Goal: Task Accomplishment & Management: Manage account settings

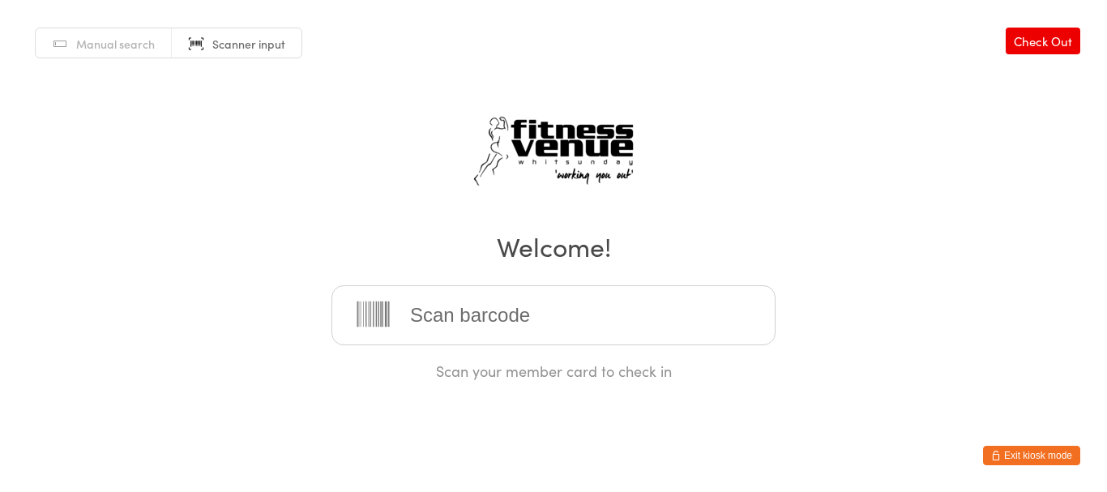
click at [1043, 449] on button "Exit kiosk mode" at bounding box center [1031, 455] width 97 height 19
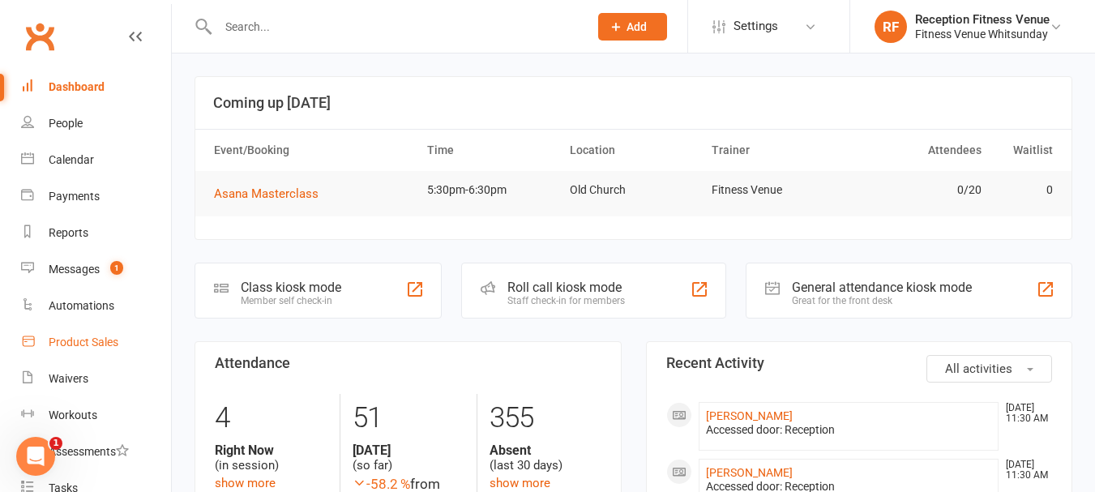
click at [80, 334] on link "Product Sales" at bounding box center [96, 342] width 150 height 36
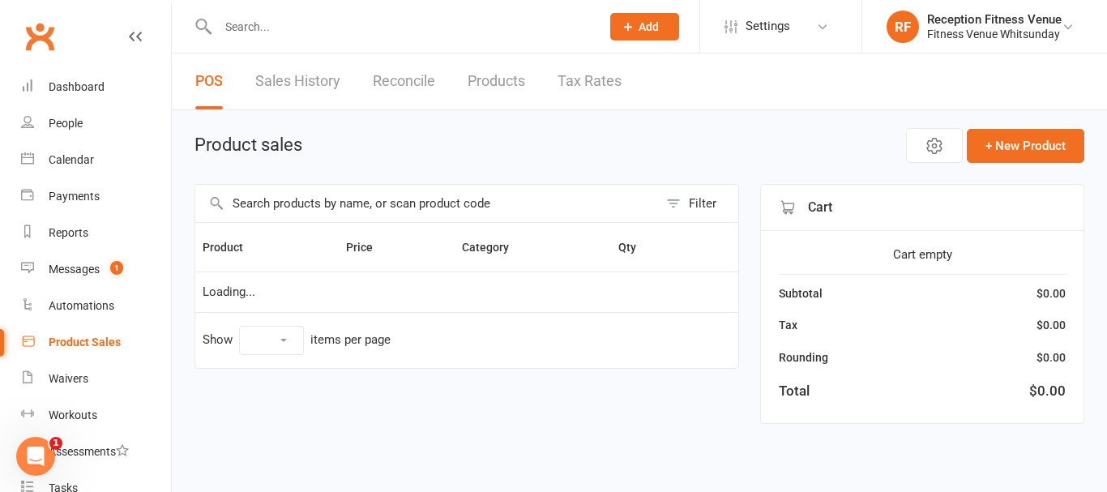
select select "100"
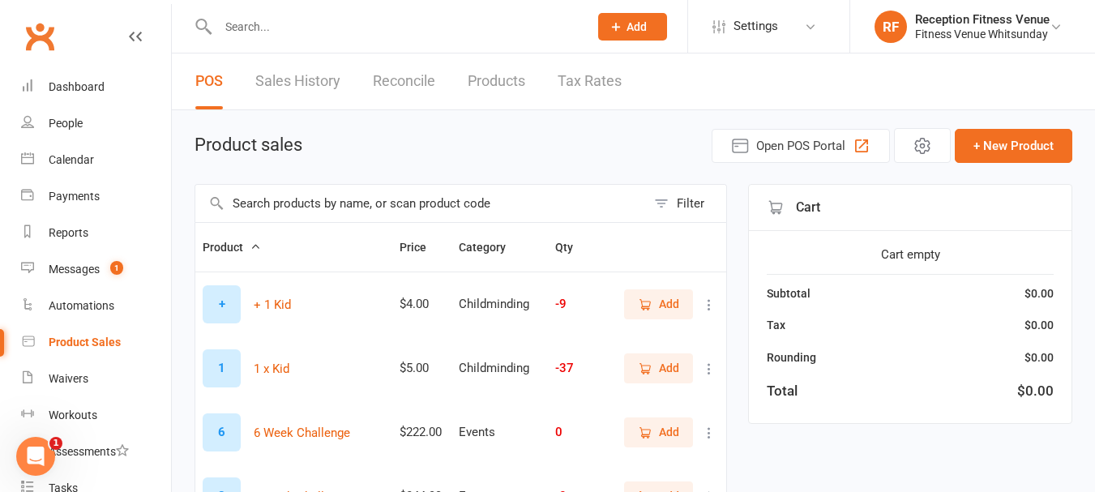
click at [310, 205] on input "text" at bounding box center [420, 203] width 451 height 37
type input "9310640620058"
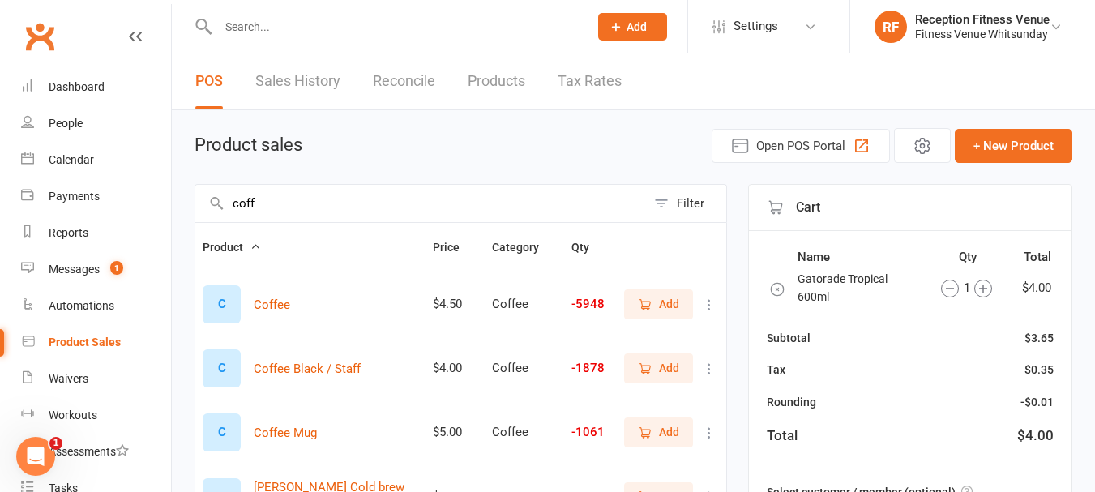
type input "coff"
click at [668, 429] on span "Add" at bounding box center [669, 432] width 20 height 18
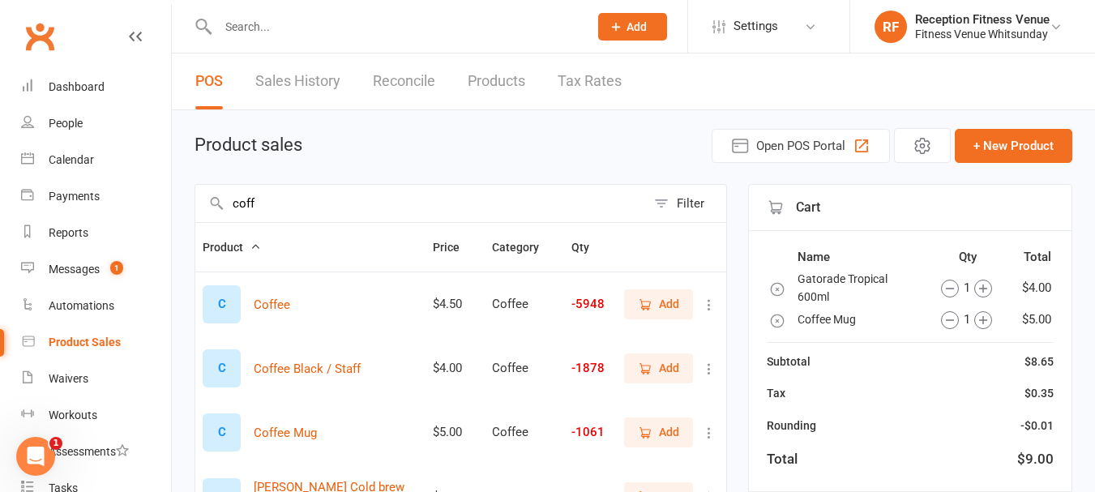
click at [978, 283] on circle "button" at bounding box center [982, 288] width 17 height 17
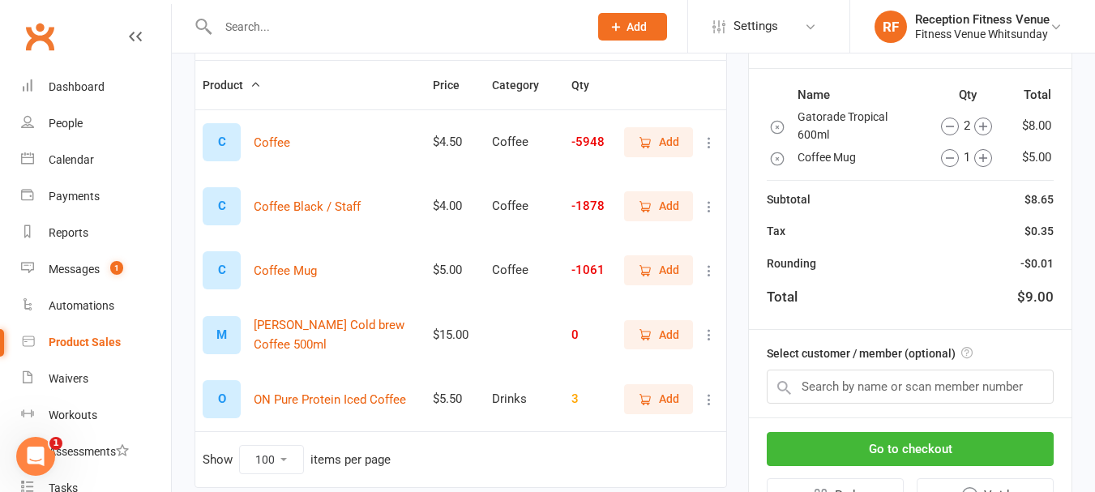
scroll to position [243, 0]
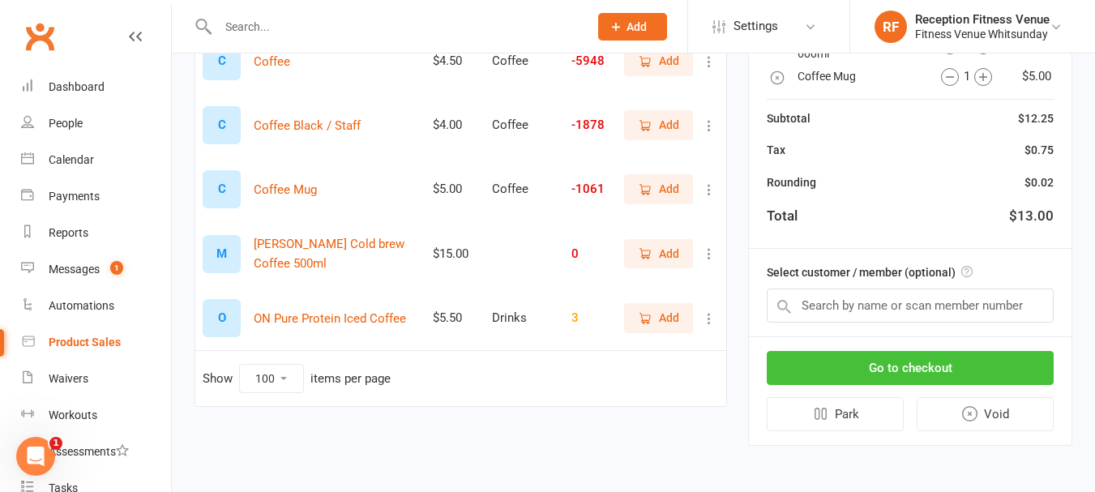
click at [948, 361] on button "Go to checkout" at bounding box center [910, 368] width 287 height 34
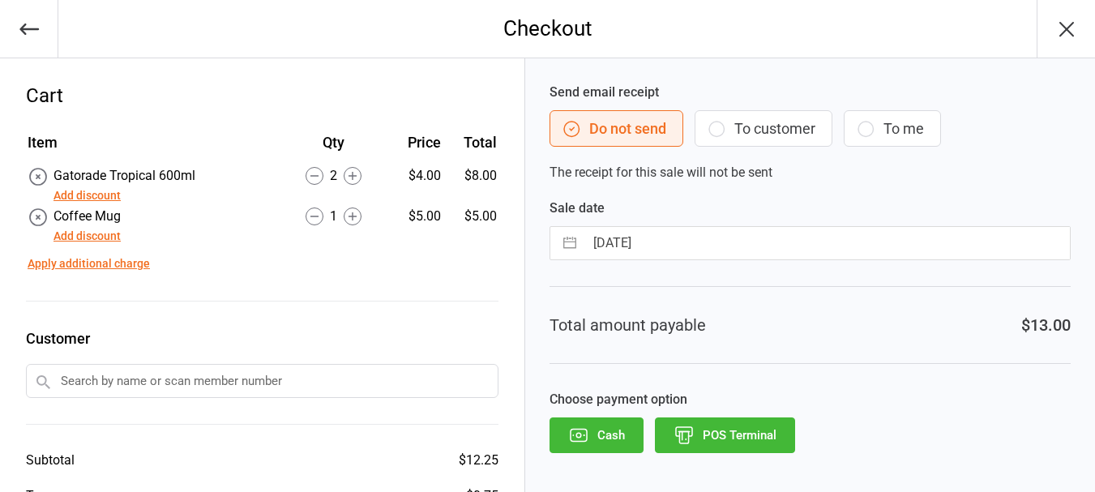
click at [680, 452] on button "POS Terminal" at bounding box center [725, 435] width 140 height 36
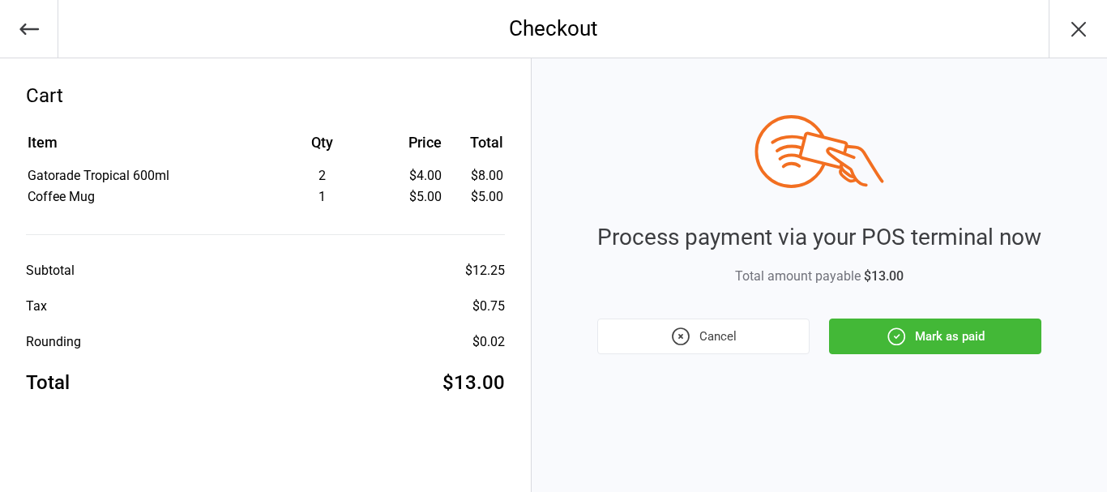
click at [1004, 335] on button "Mark as paid" at bounding box center [935, 337] width 212 height 36
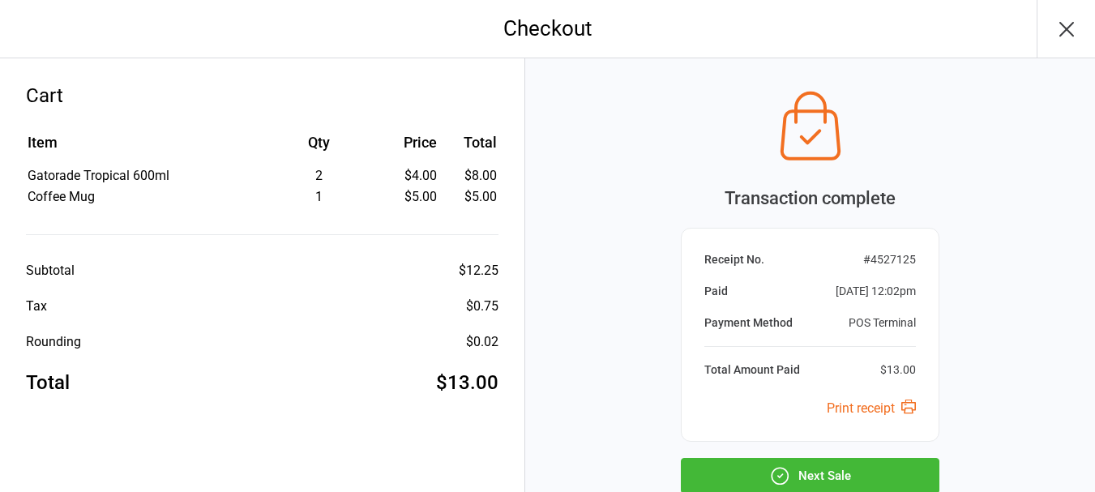
click at [865, 464] on button "Next Sale" at bounding box center [810, 476] width 259 height 36
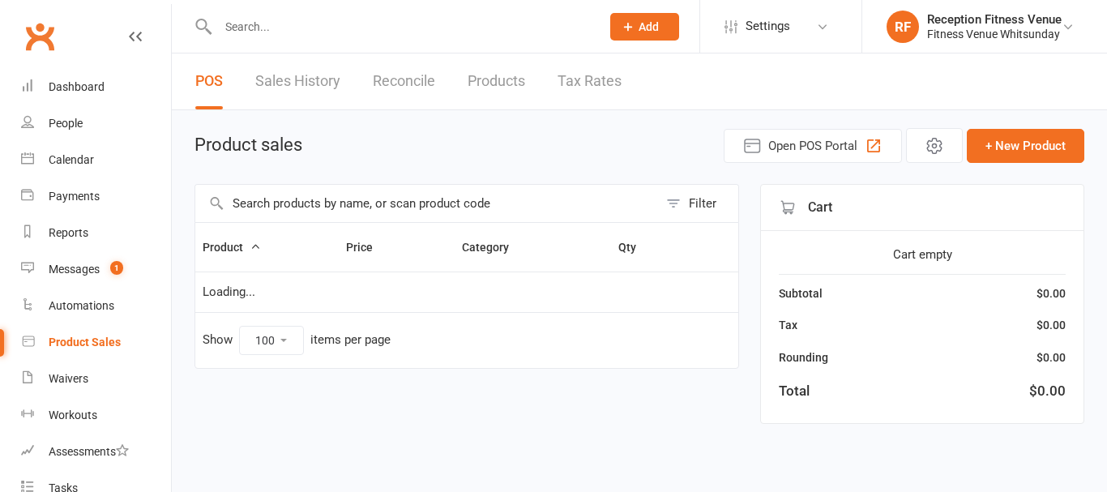
select select "100"
click at [315, 209] on input "text" at bounding box center [426, 203] width 463 height 37
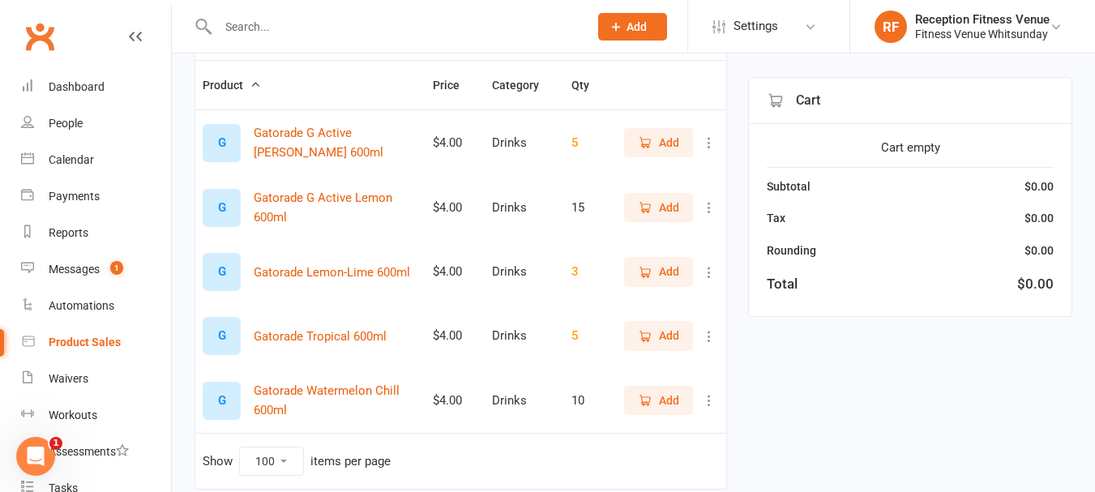
scroll to position [229, 0]
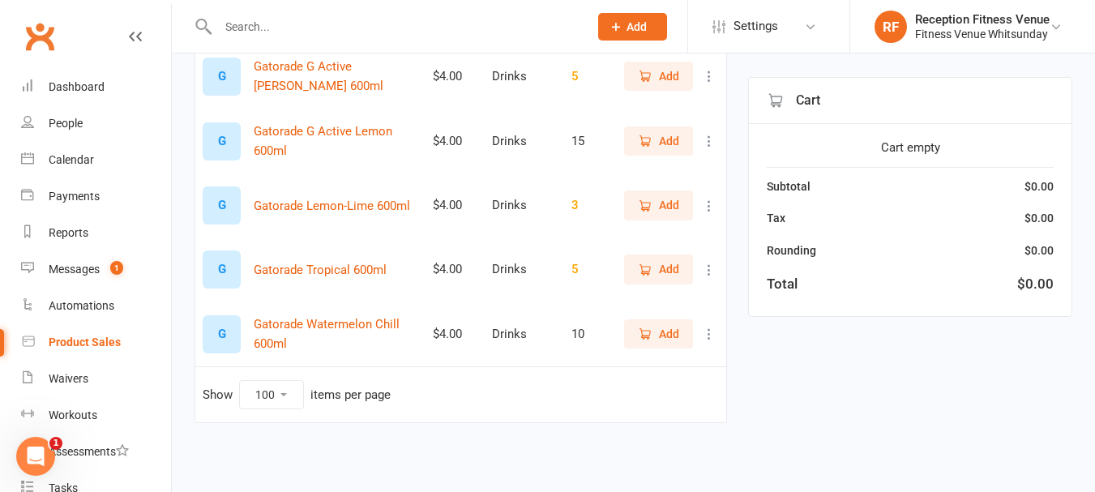
type input "gator"
click at [660, 330] on span "Add" at bounding box center [669, 334] width 20 height 18
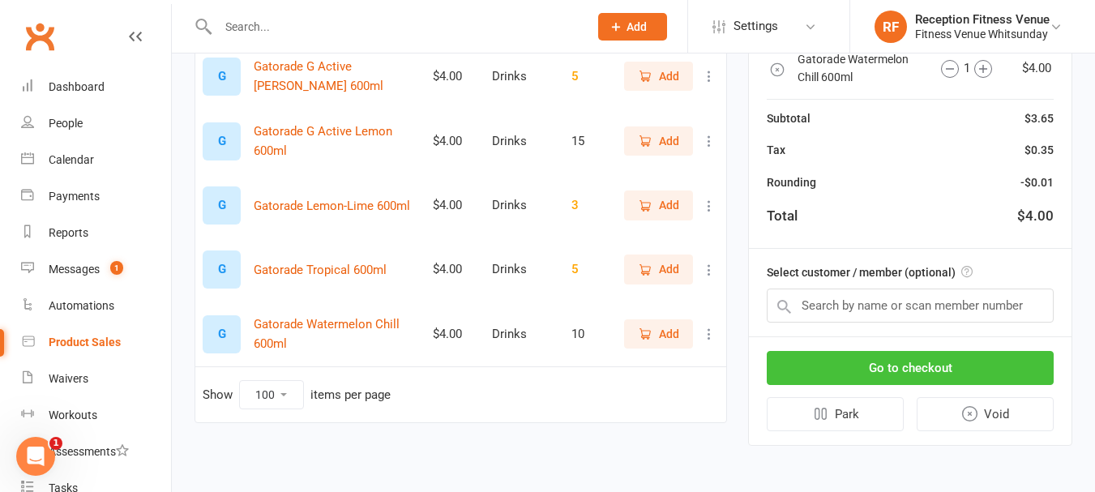
click at [918, 359] on button "Go to checkout" at bounding box center [910, 368] width 287 height 34
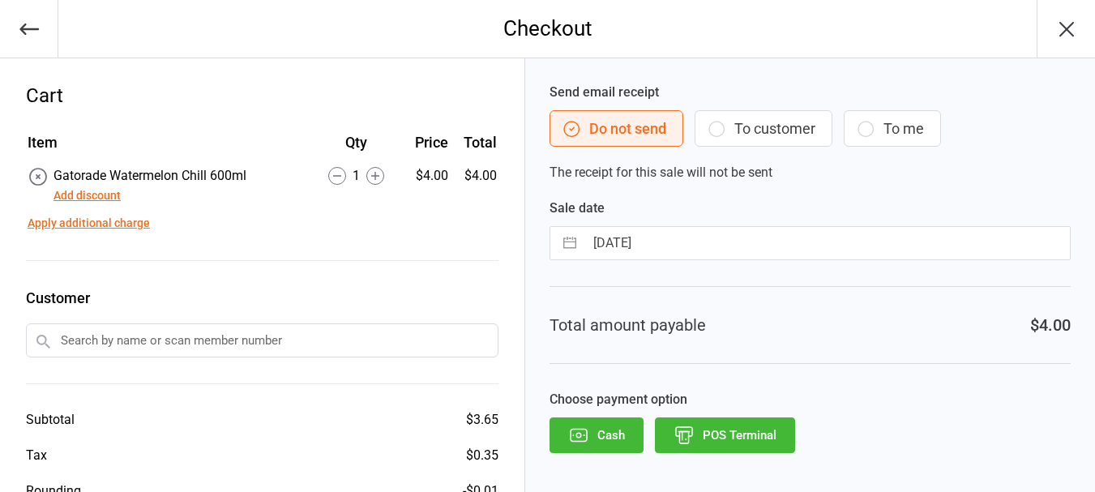
click at [598, 427] on button "Cash" at bounding box center [597, 435] width 94 height 36
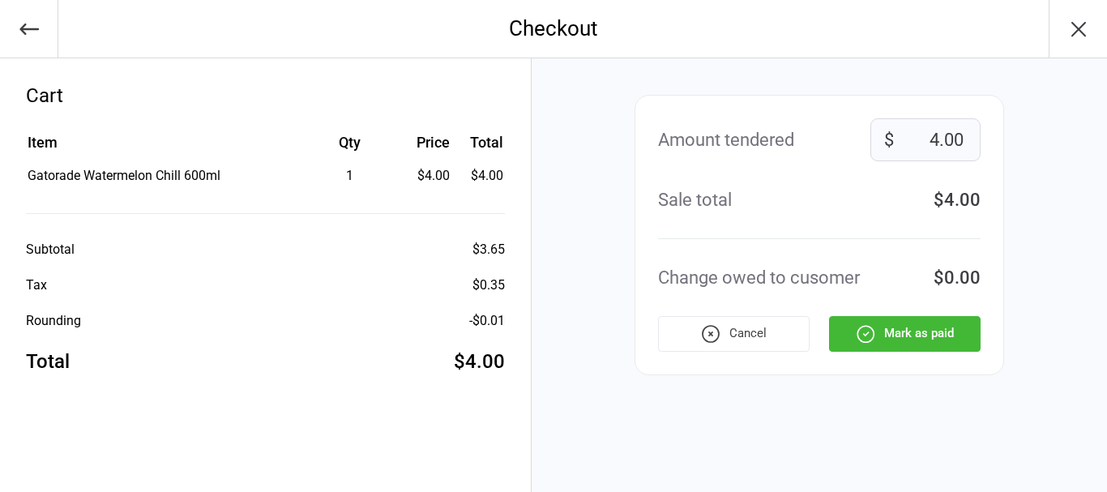
click at [911, 325] on button "Mark as paid" at bounding box center [905, 334] width 152 height 36
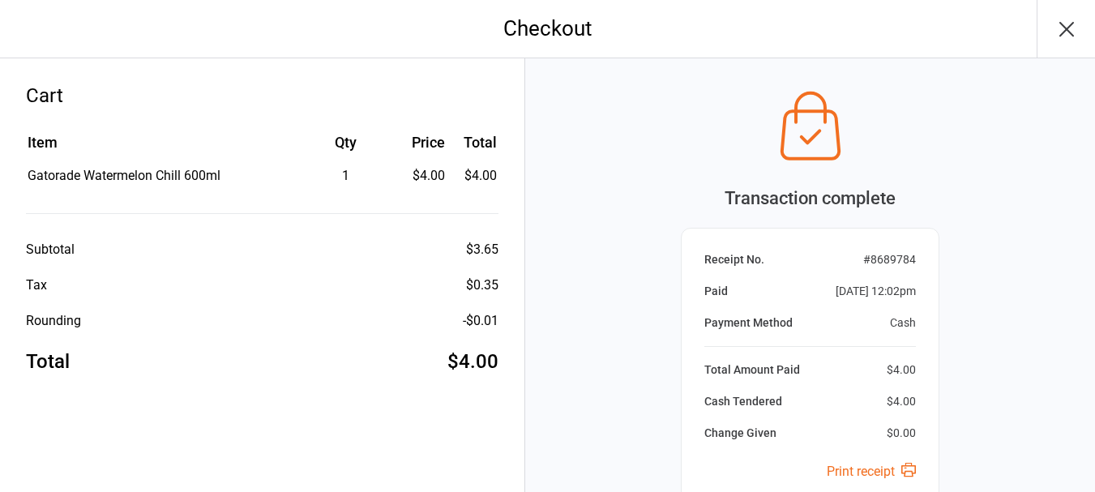
scroll to position [170, 0]
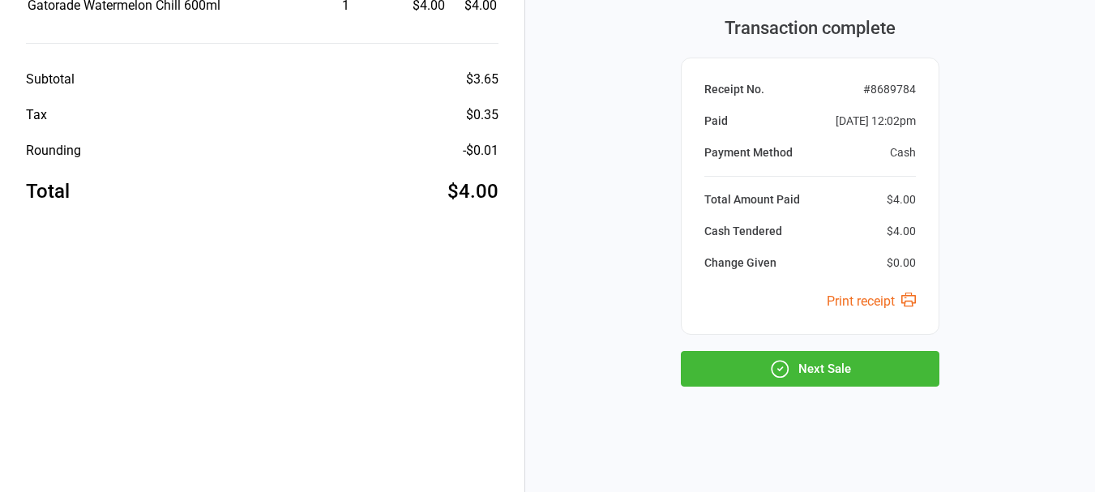
click at [844, 353] on button "Next Sale" at bounding box center [810, 369] width 259 height 36
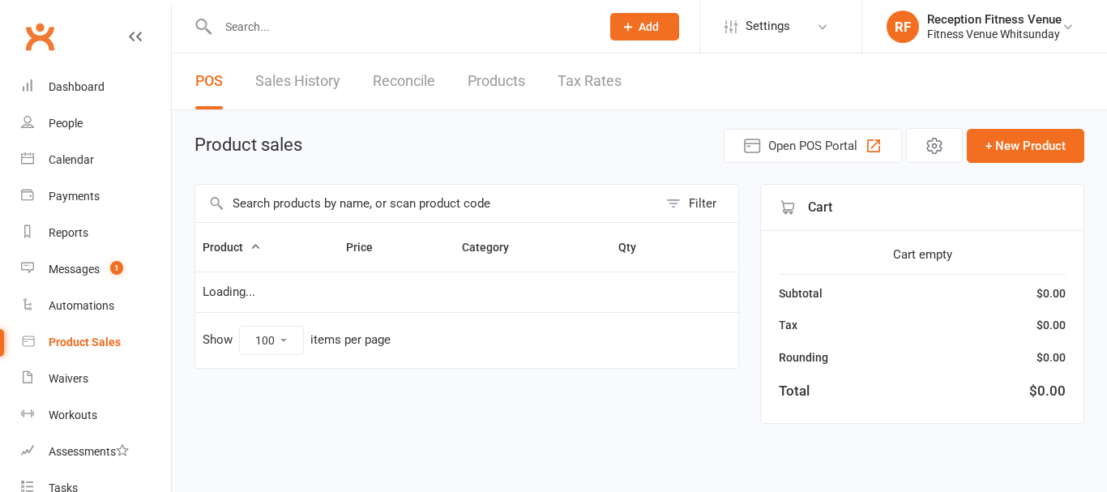
select select "100"
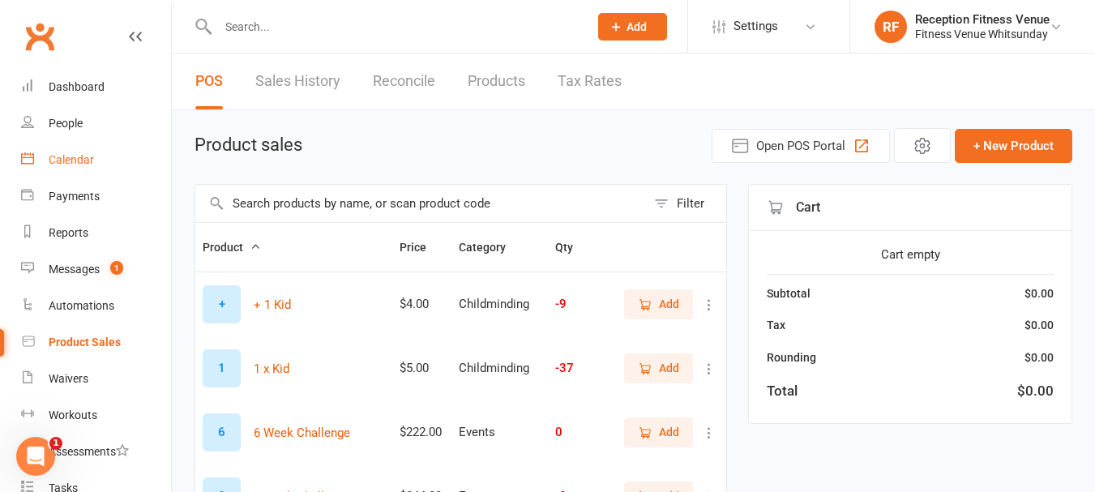
click at [75, 152] on link "Calendar" at bounding box center [96, 160] width 150 height 36
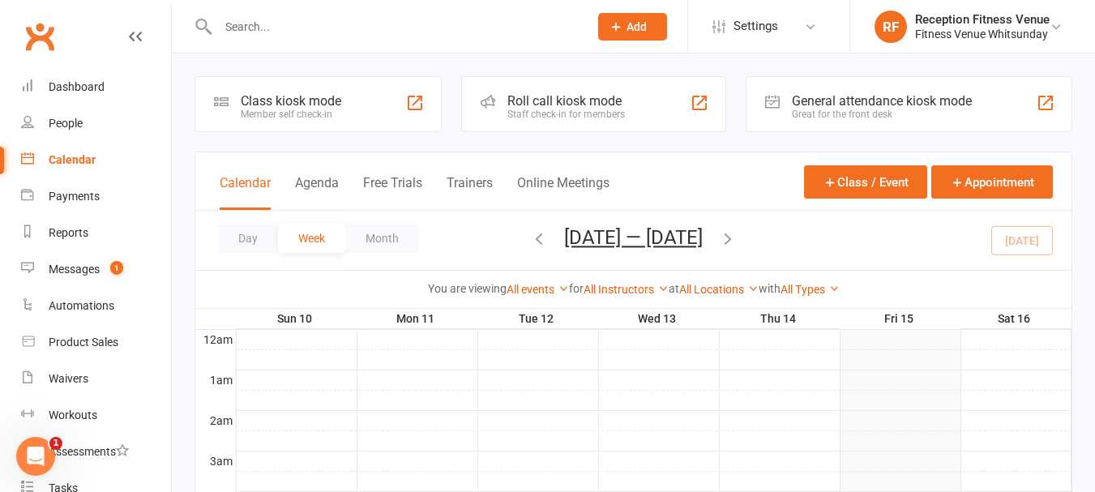
click at [836, 104] on div "General attendance kiosk mode" at bounding box center [882, 100] width 180 height 15
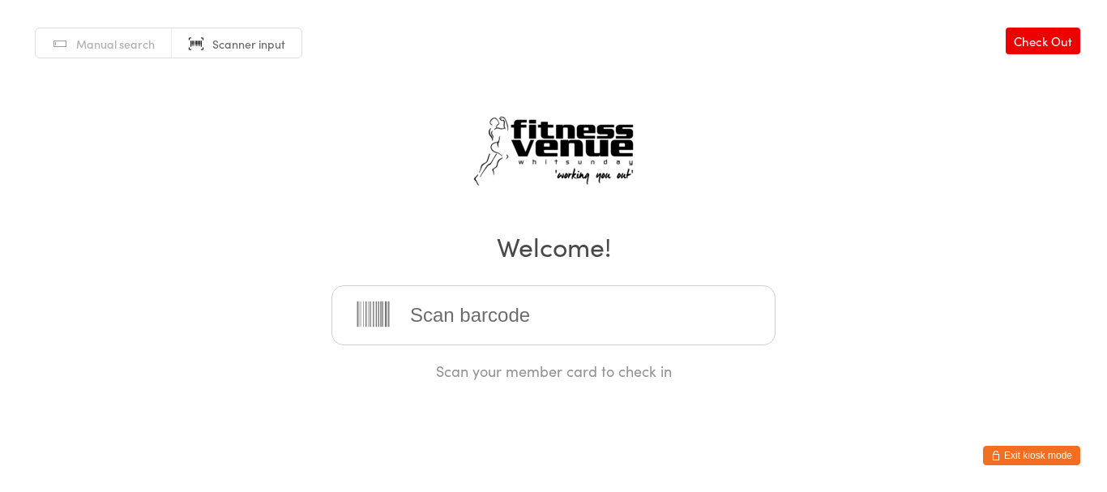
click at [1035, 458] on button "Exit kiosk mode" at bounding box center [1031, 455] width 97 height 19
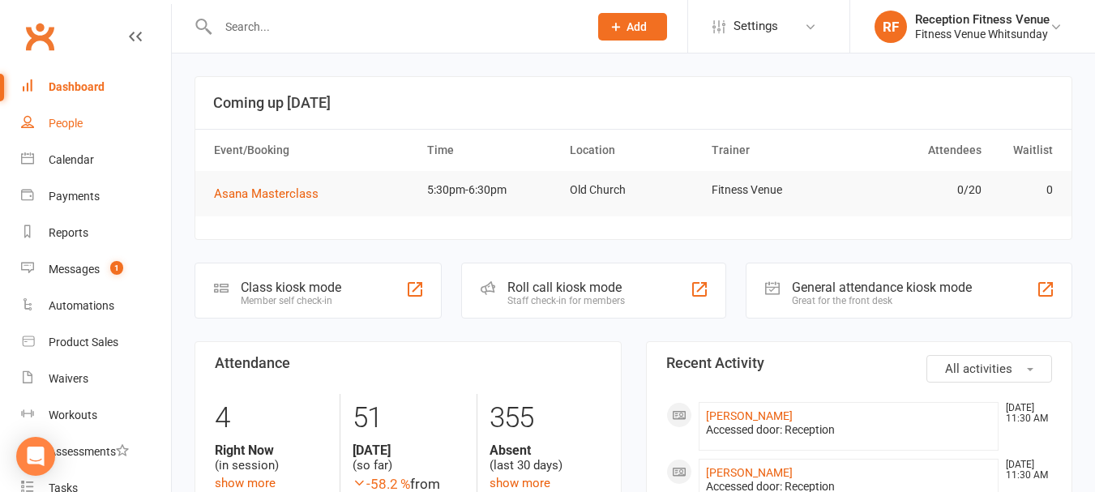
click at [56, 116] on link "People" at bounding box center [96, 123] width 150 height 36
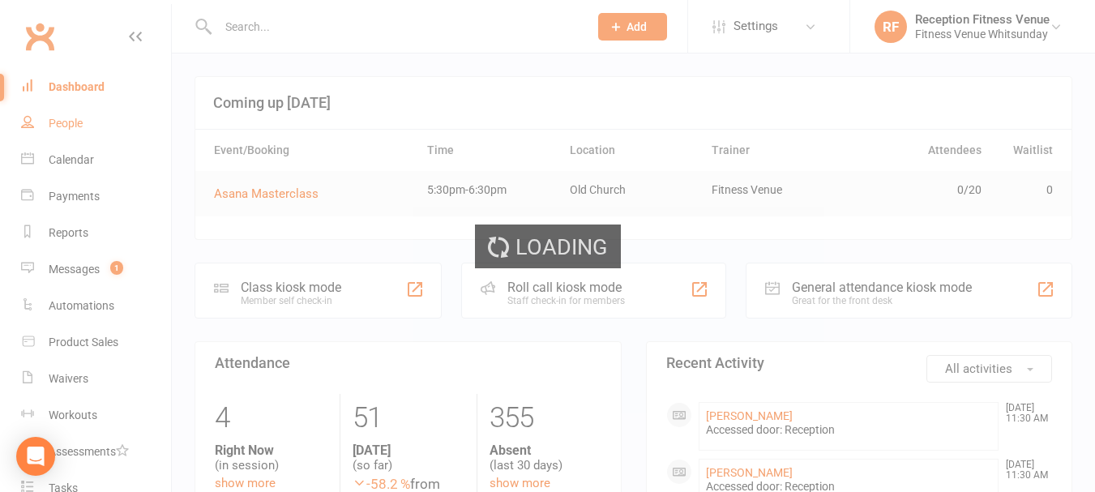
select select "100"
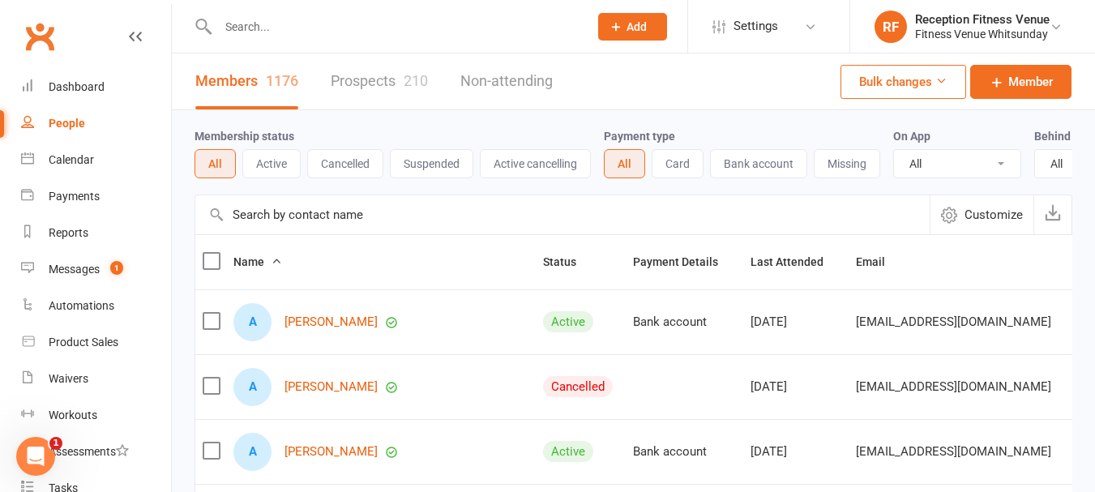
click at [255, 36] on input "text" at bounding box center [395, 26] width 364 height 23
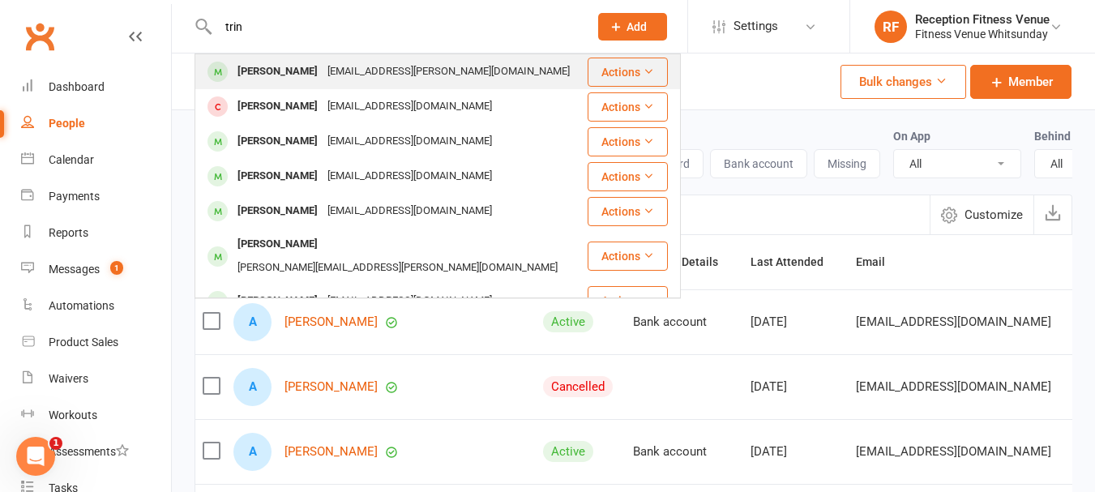
type input "trin"
click at [262, 74] on div "[PERSON_NAME]" at bounding box center [278, 72] width 90 height 24
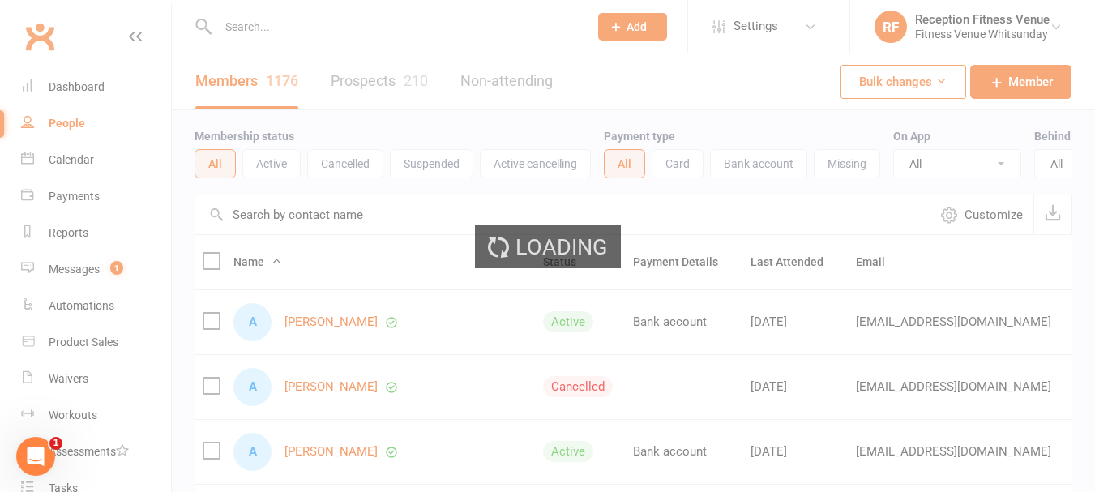
click at [285, 23] on input "text" at bounding box center [395, 26] width 364 height 23
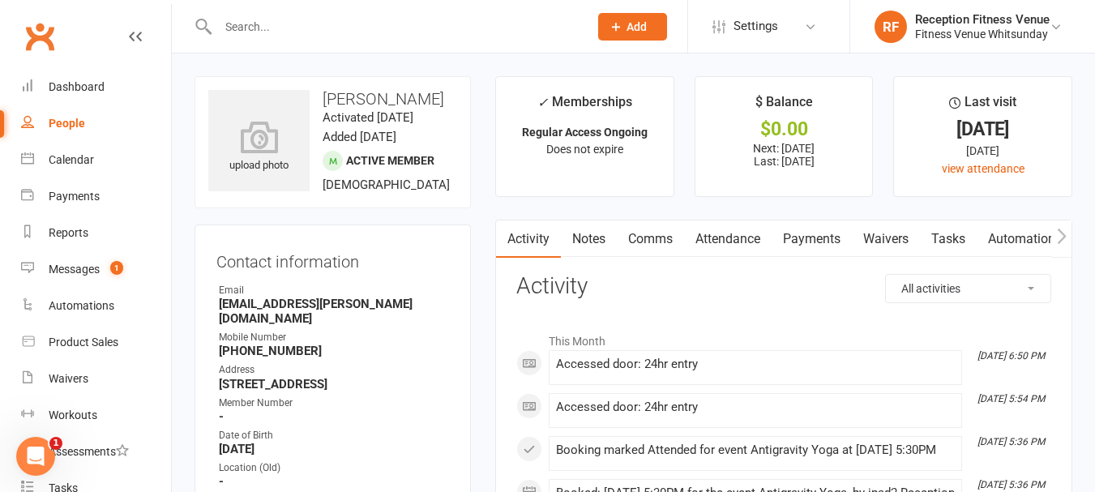
click at [86, 120] on link "People" at bounding box center [96, 123] width 150 height 36
select select "100"
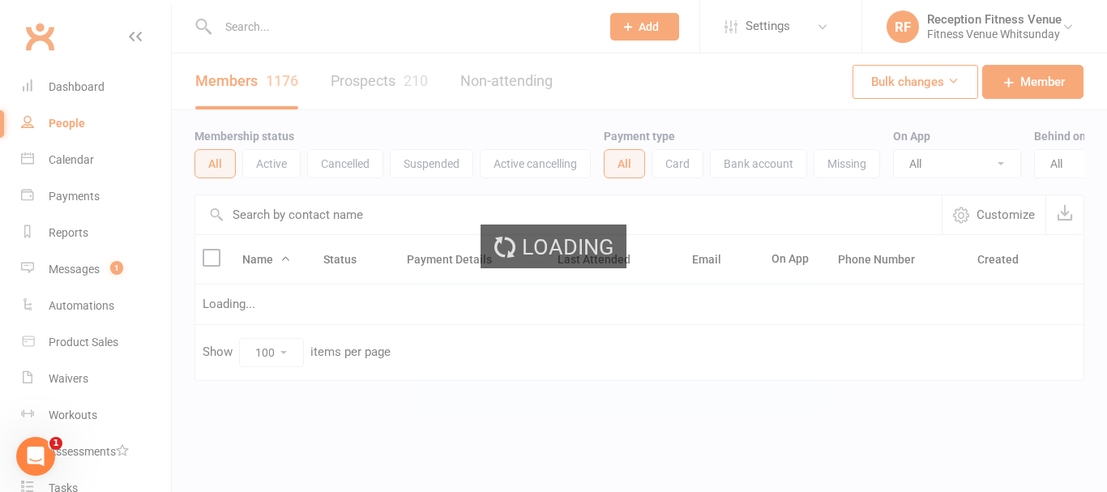
click at [263, 29] on input "text" at bounding box center [401, 26] width 376 height 23
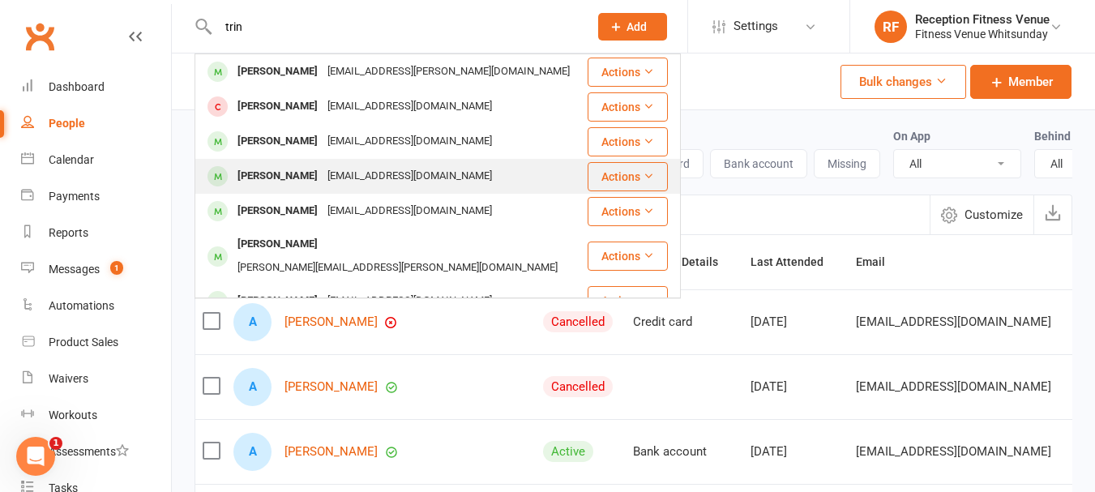
type input "trin"
click at [289, 178] on div "Trinidad Colima" at bounding box center [278, 177] width 90 height 24
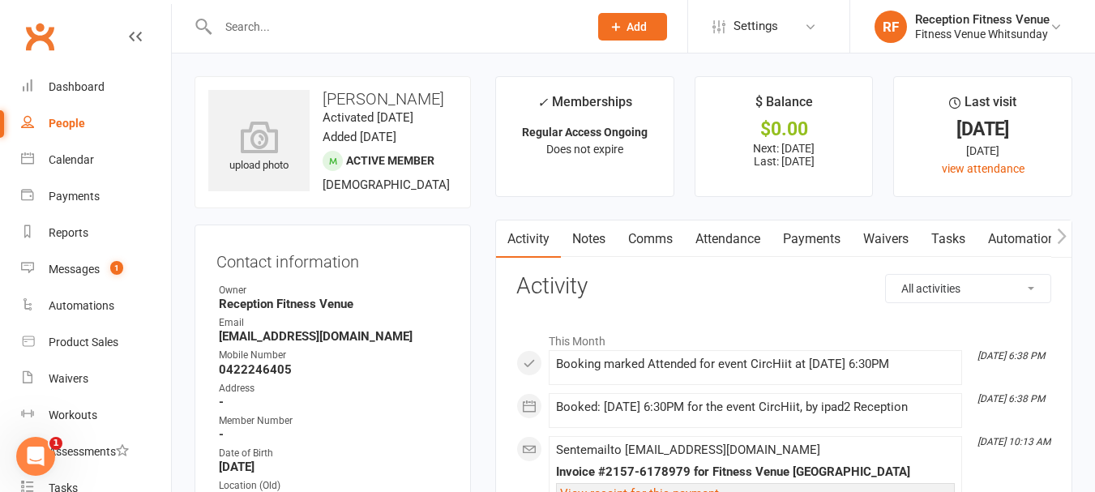
scroll to position [81, 0]
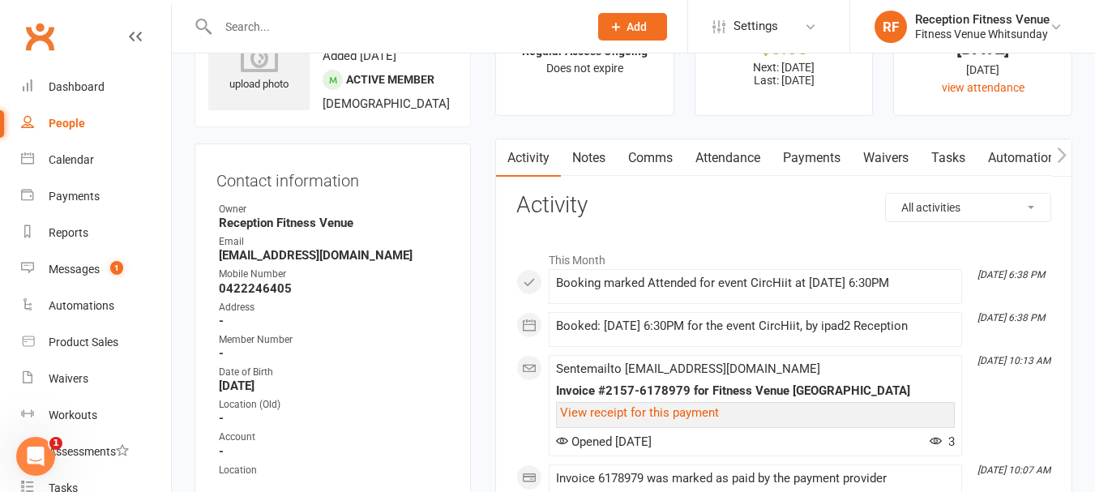
click at [840, 155] on link "Payments" at bounding box center [812, 157] width 80 height 37
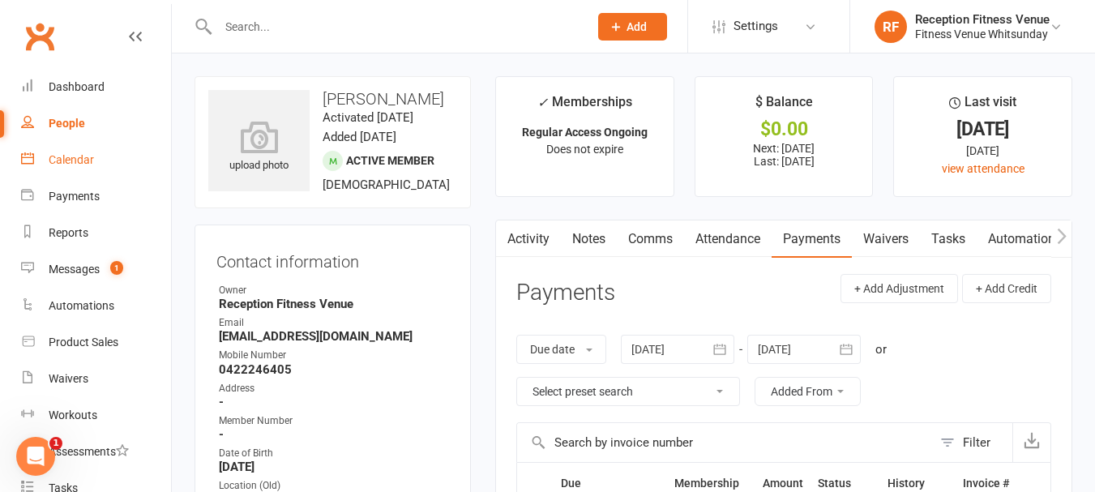
click at [42, 152] on link "Calendar" at bounding box center [96, 160] width 150 height 36
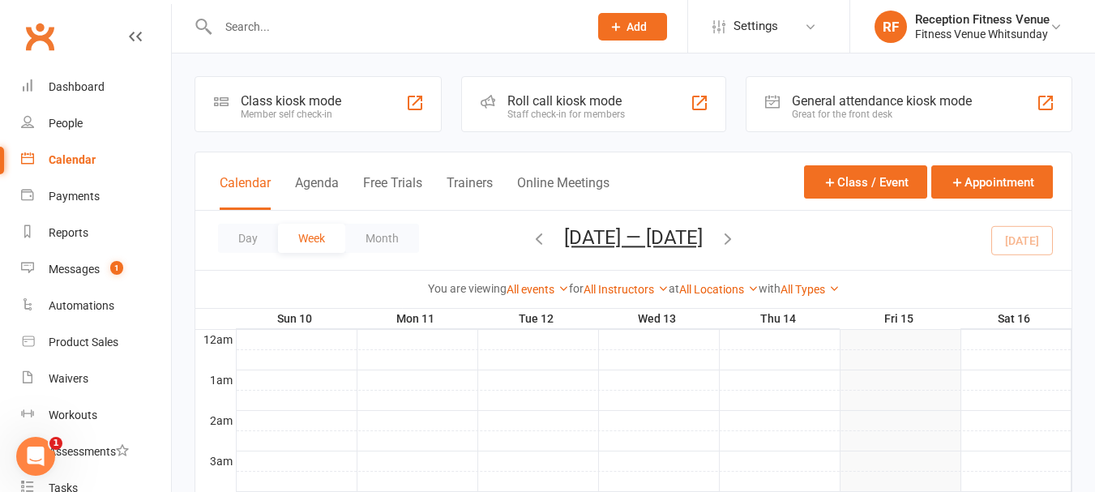
click at [828, 92] on div "General attendance kiosk mode Great for the front desk" at bounding box center [909, 104] width 327 height 56
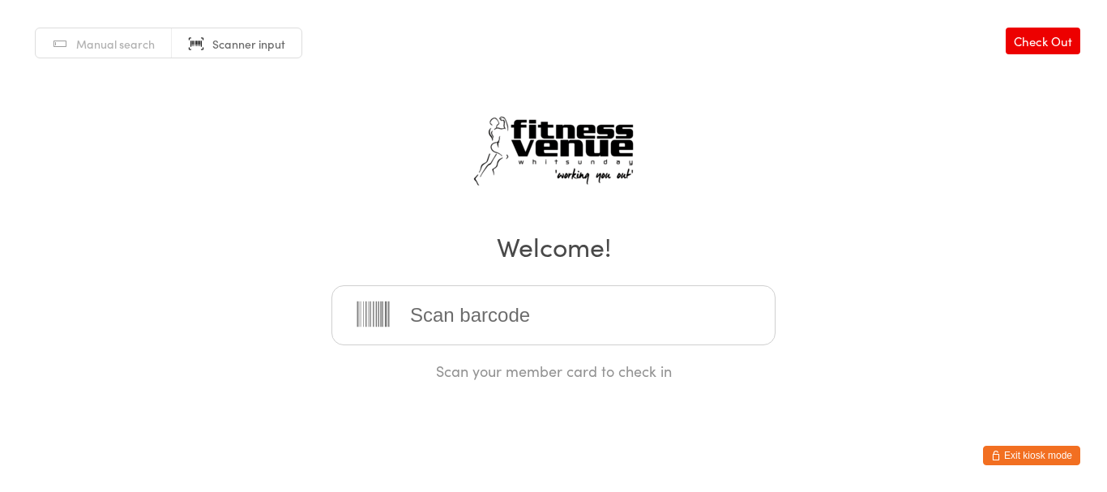
click at [1063, 449] on button "Exit kiosk mode" at bounding box center [1031, 455] width 97 height 19
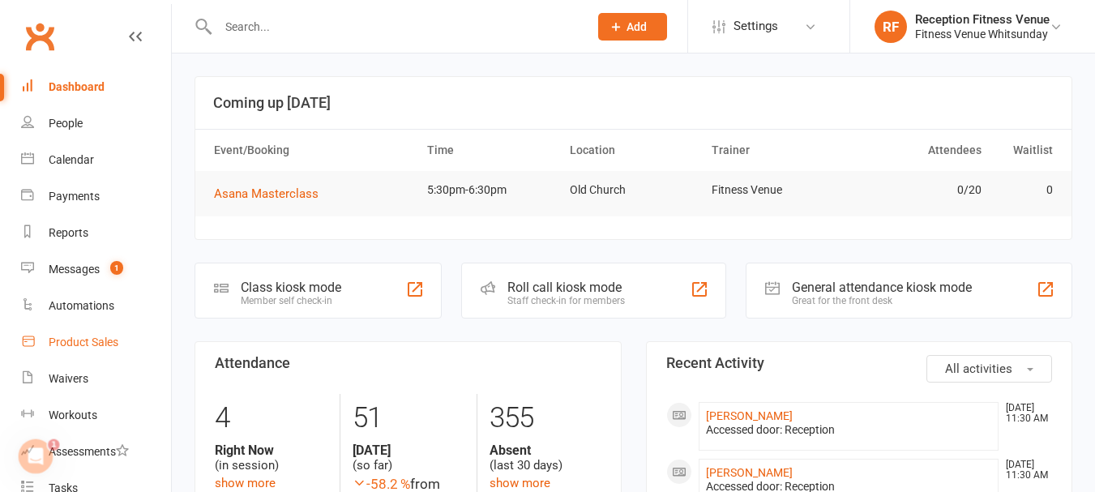
click at [68, 343] on div "Product Sales" at bounding box center [84, 342] width 70 height 13
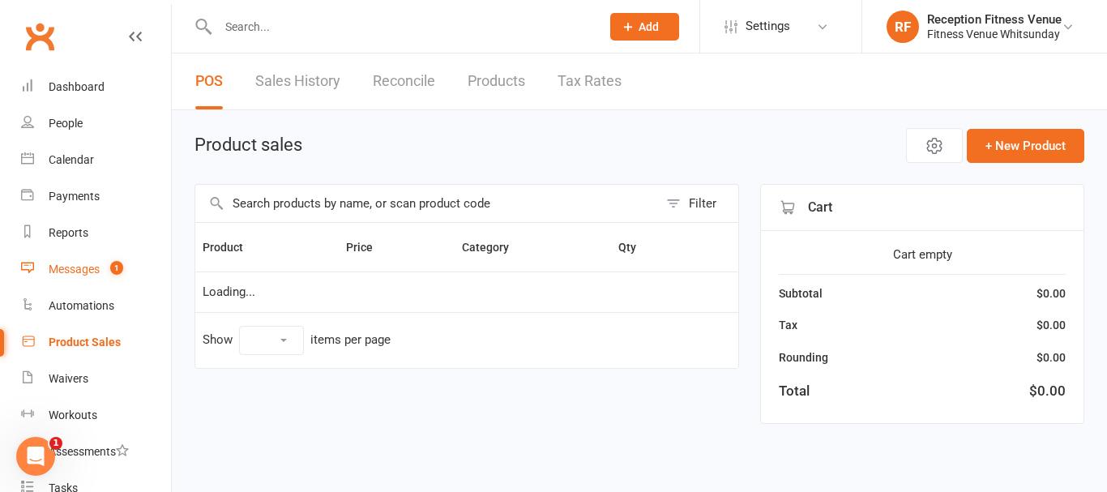
select select "100"
click at [340, 203] on input "text" at bounding box center [426, 203] width 463 height 37
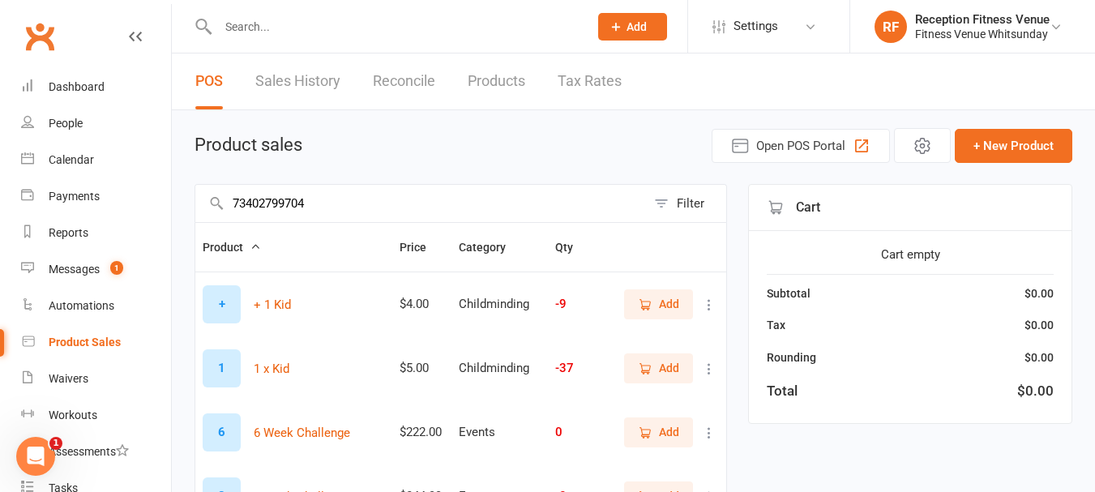
type input "734027997042"
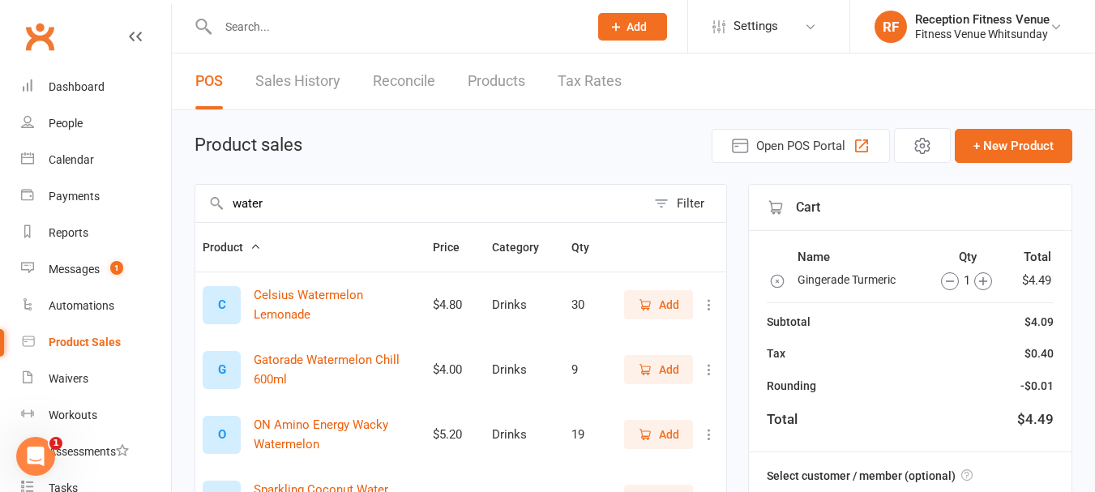
type input "water"
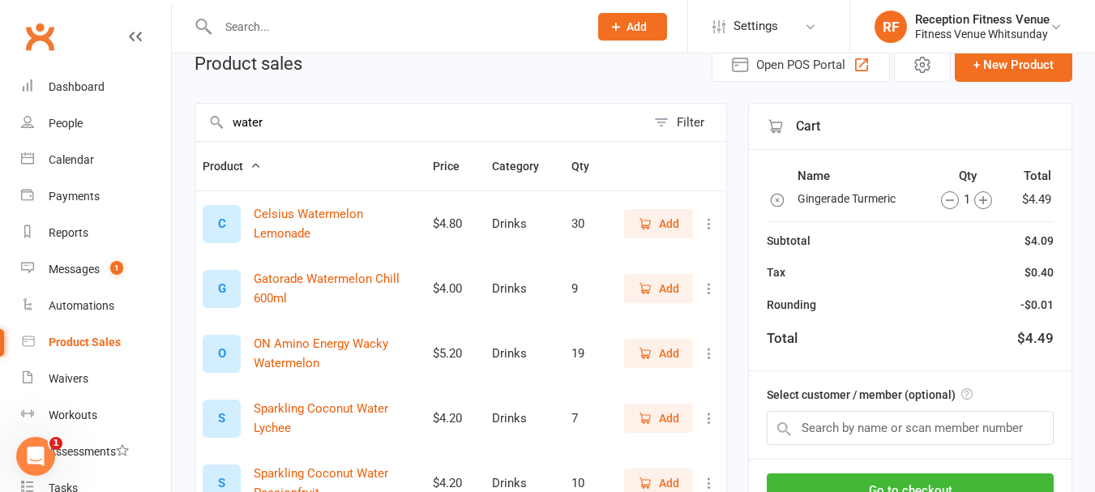
scroll to position [423, 0]
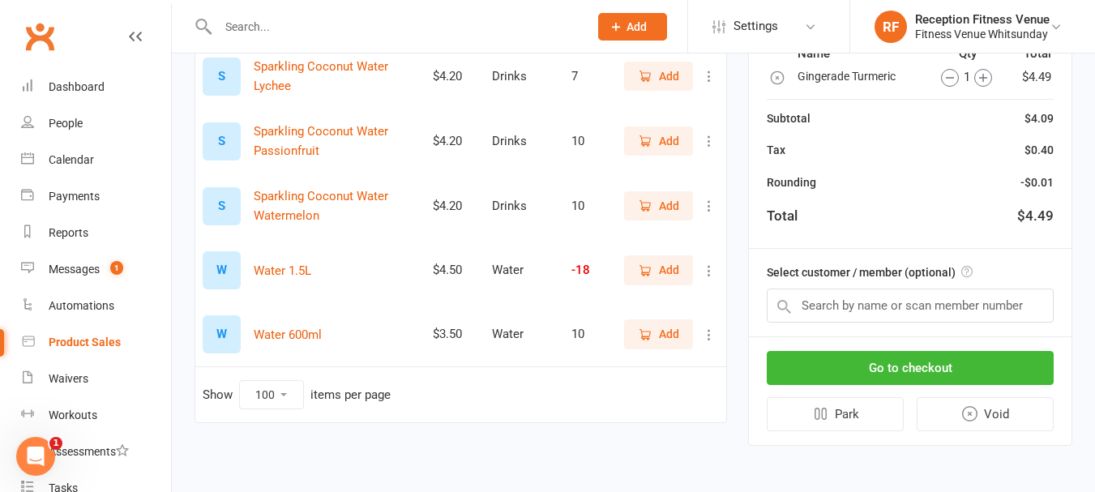
click at [666, 330] on span "Add" at bounding box center [669, 334] width 20 height 18
click at [1011, 373] on button "Go to checkout" at bounding box center [910, 368] width 287 height 34
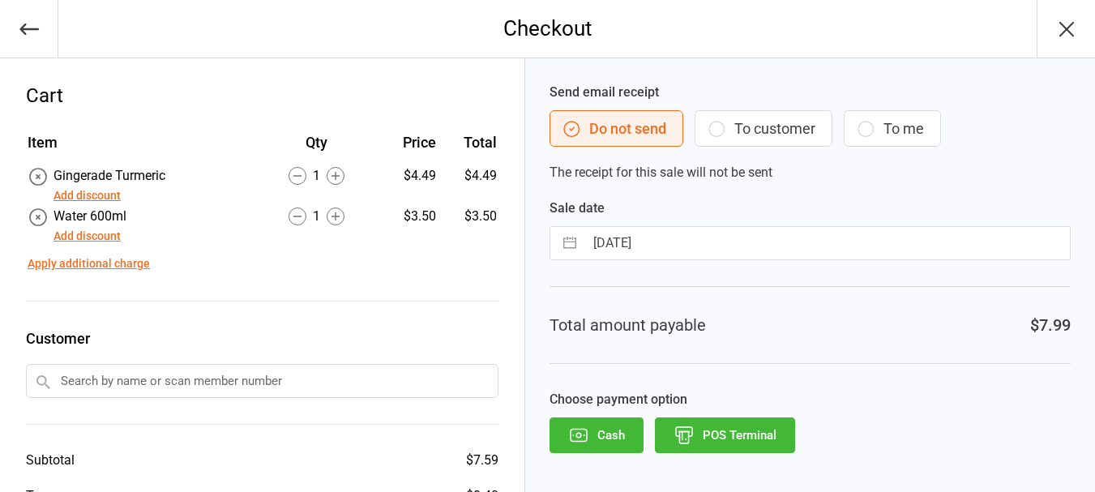
click at [575, 425] on icon "button" at bounding box center [578, 435] width 21 height 21
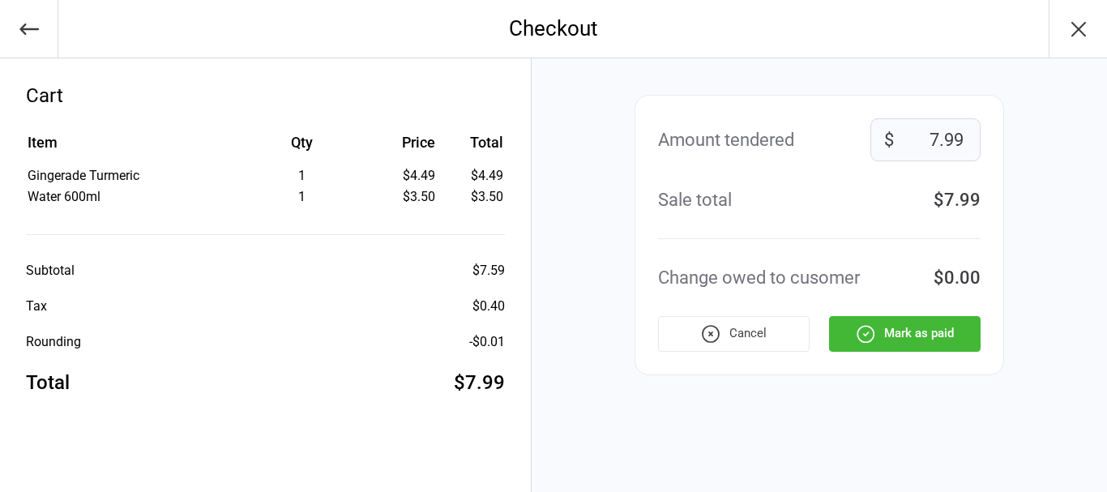
click at [850, 340] on button "Mark as paid" at bounding box center [905, 334] width 152 height 36
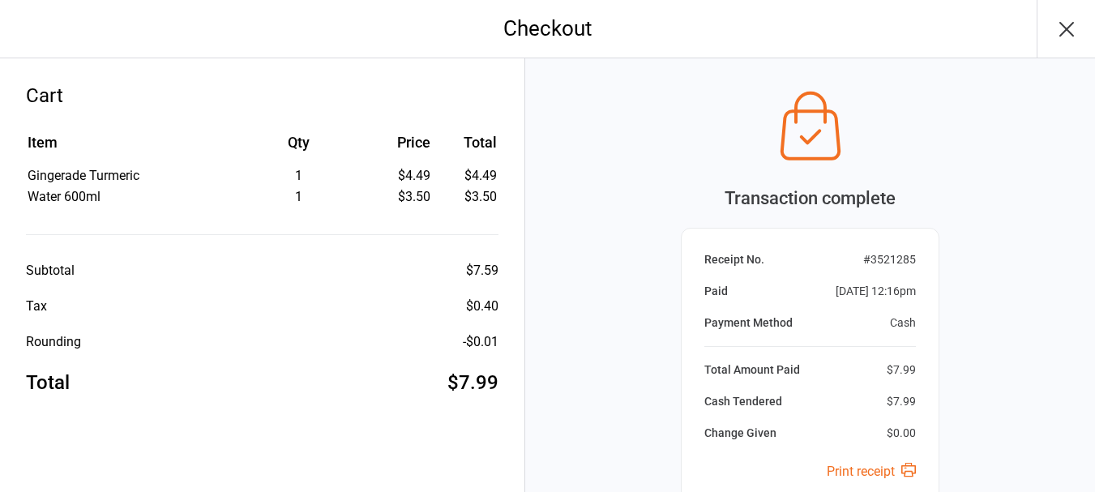
scroll to position [170, 0]
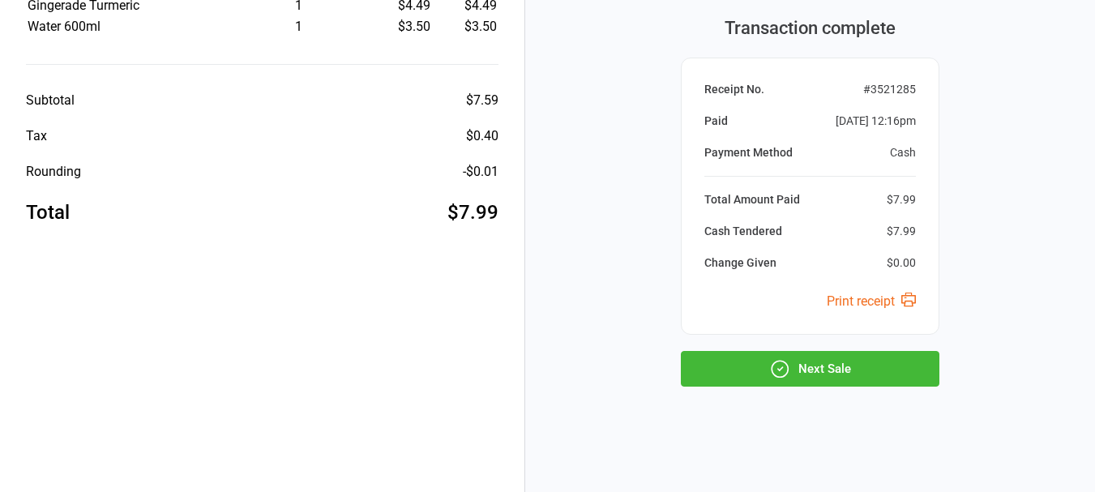
click at [838, 375] on button "Next Sale" at bounding box center [810, 369] width 259 height 36
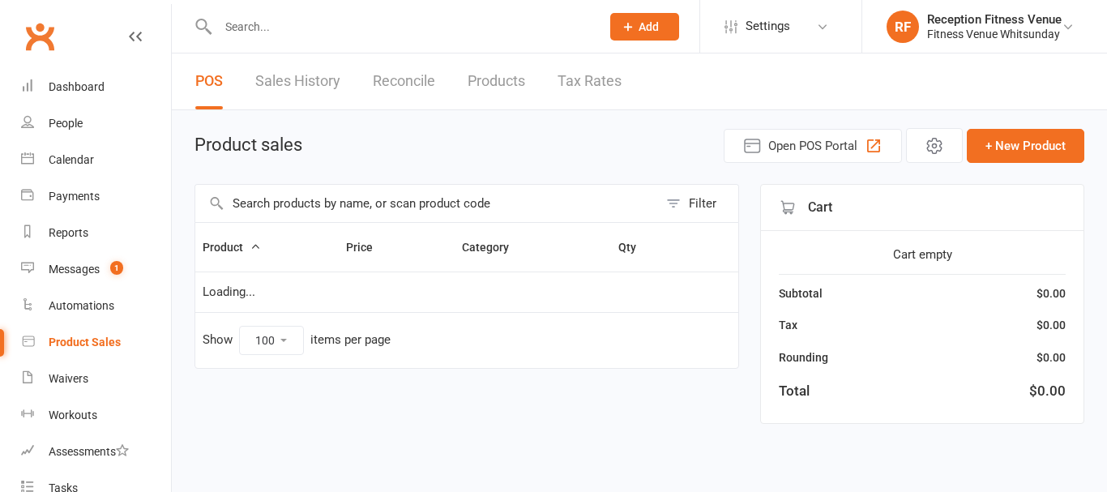
select select "100"
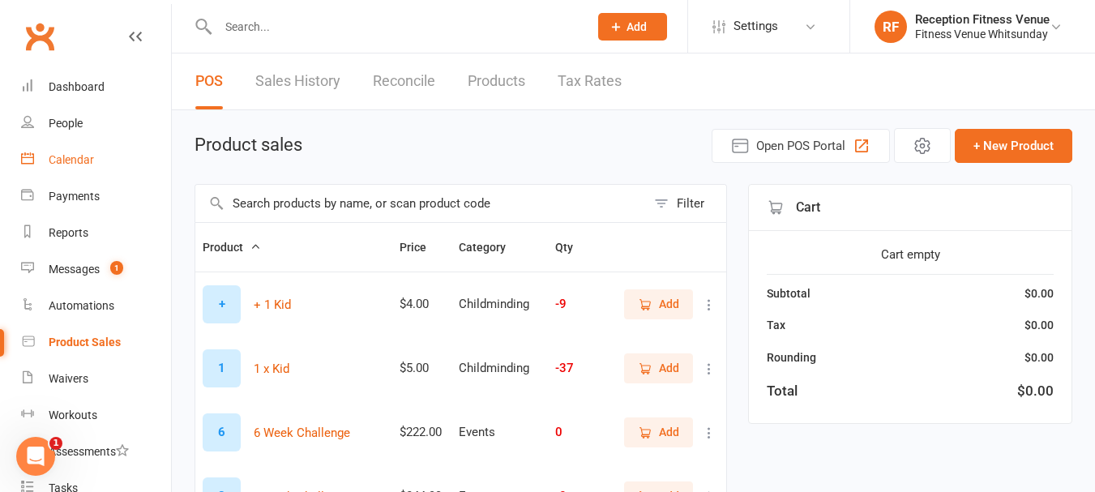
click at [71, 157] on div "Calendar" at bounding box center [71, 159] width 45 height 13
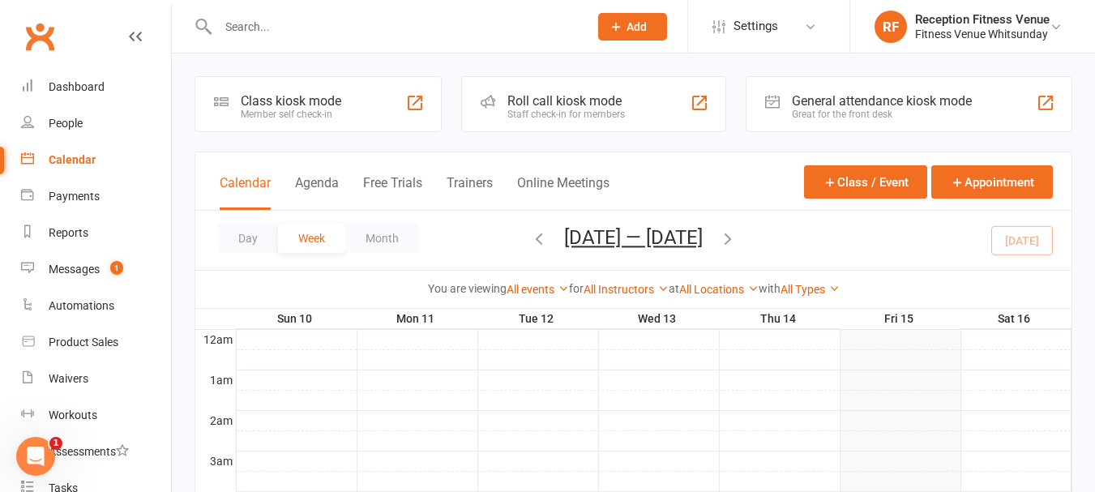
click at [810, 112] on div "Great for the front desk" at bounding box center [882, 114] width 180 height 11
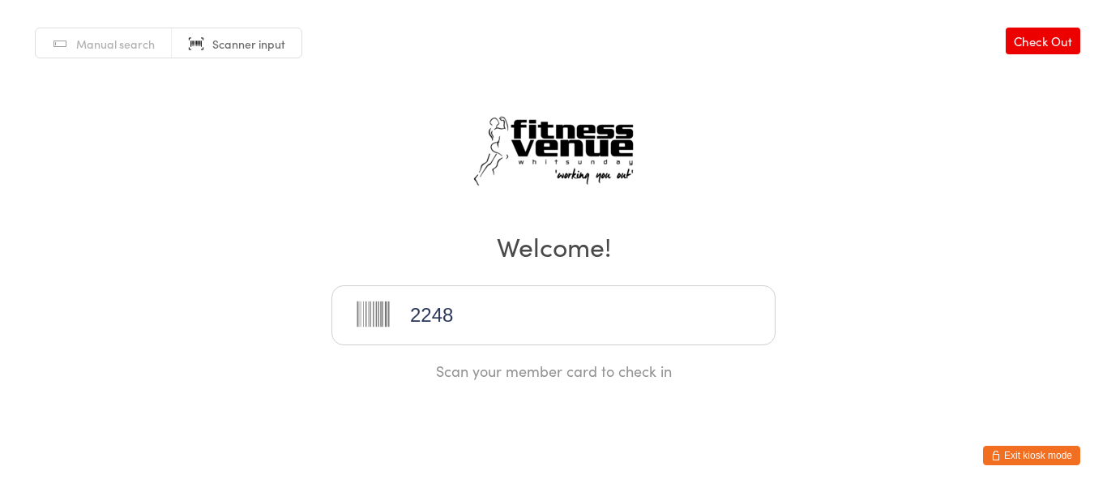
type input "22484"
click at [1054, 450] on button "Exit kiosk mode" at bounding box center [1031, 455] width 97 height 19
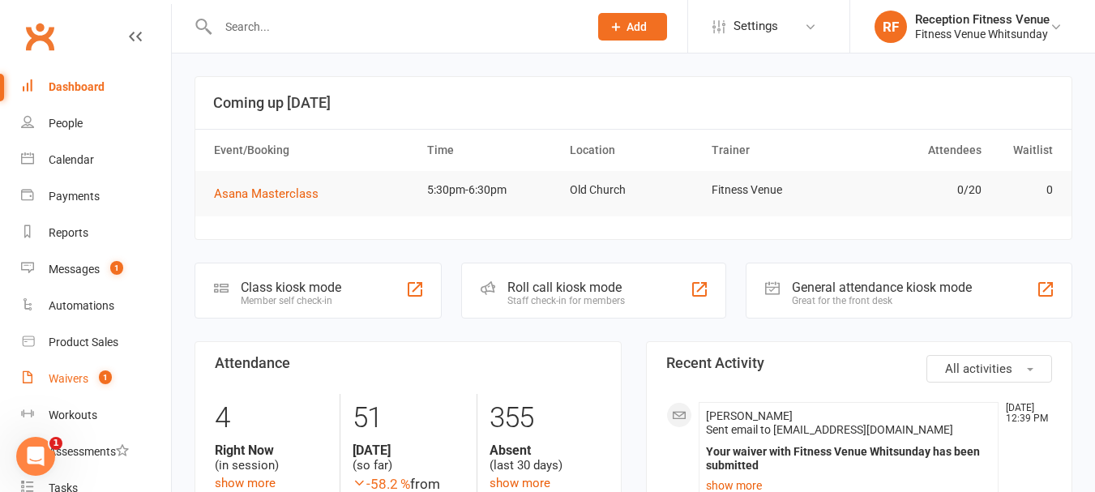
click at [76, 382] on div "Waivers" at bounding box center [69, 378] width 40 height 13
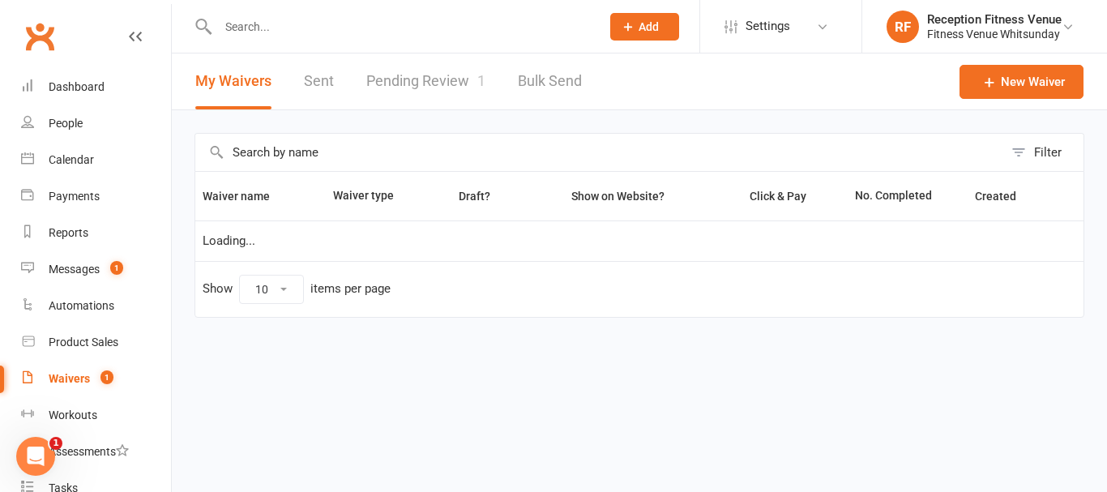
select select "50"
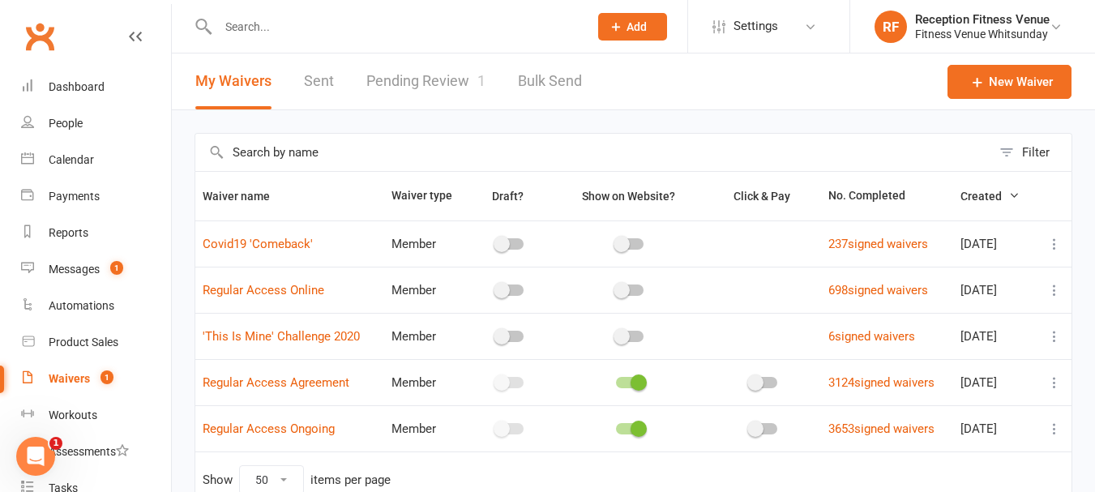
click at [463, 85] on link "Pending Review 1" at bounding box center [425, 82] width 119 height 56
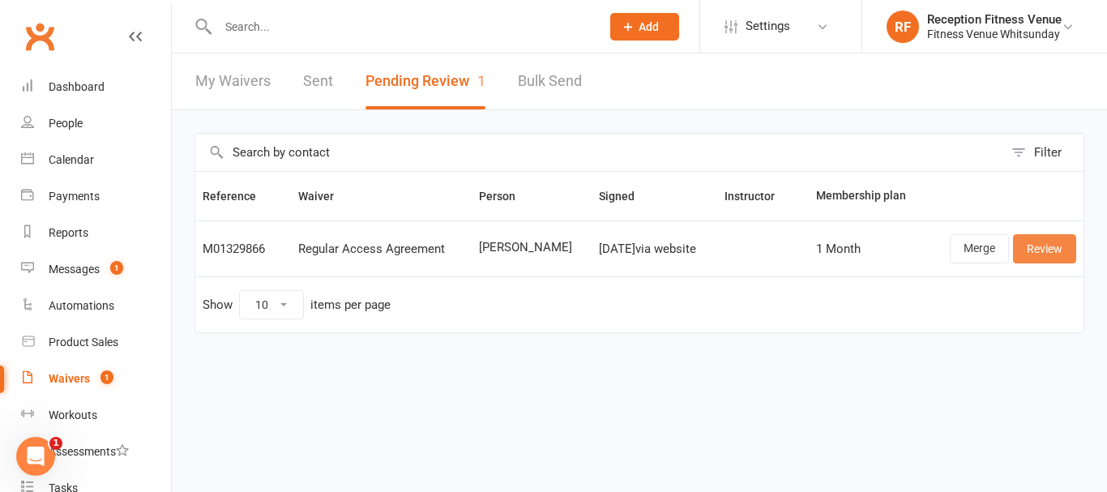
click at [1034, 242] on link "Review" at bounding box center [1044, 248] width 63 height 29
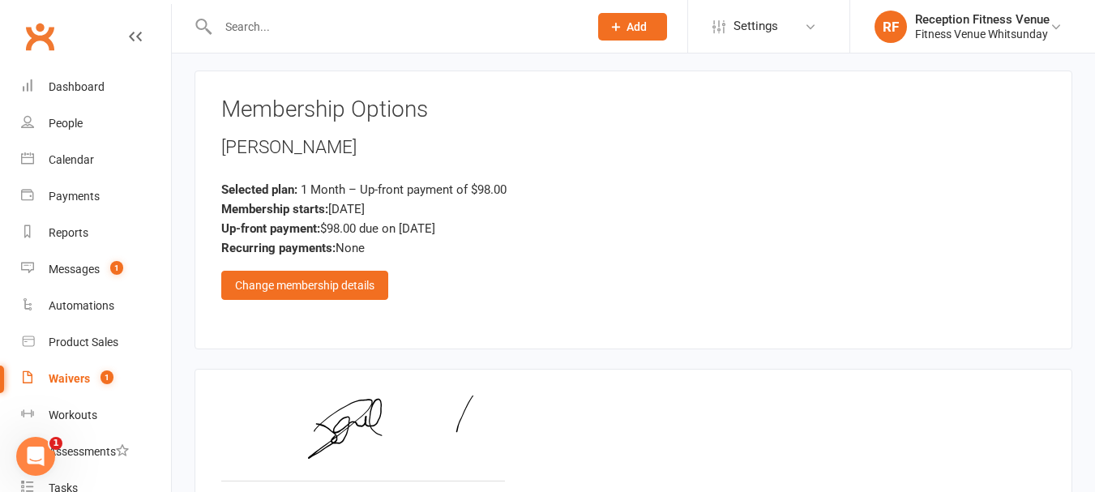
scroll to position [2048, 0]
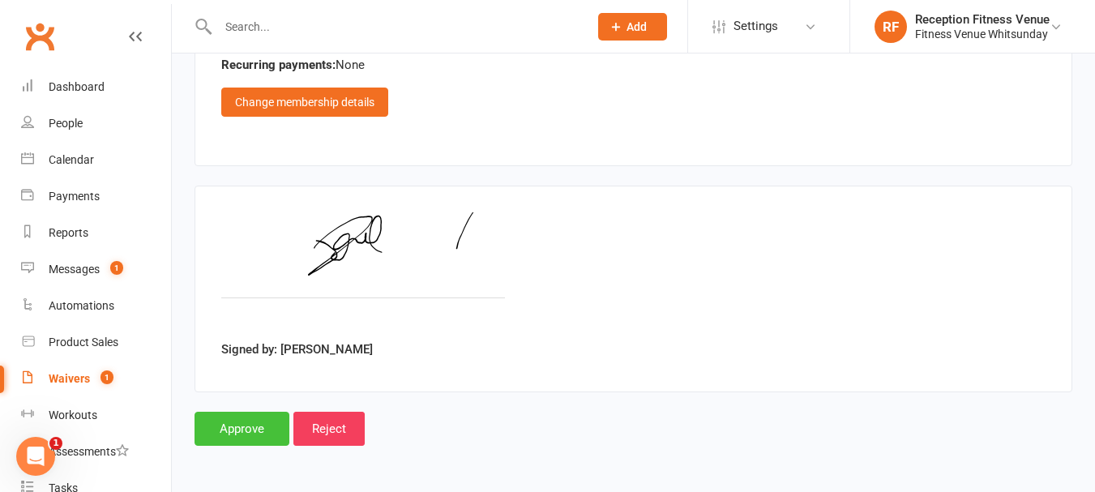
click at [260, 429] on input "Approve" at bounding box center [242, 429] width 95 height 34
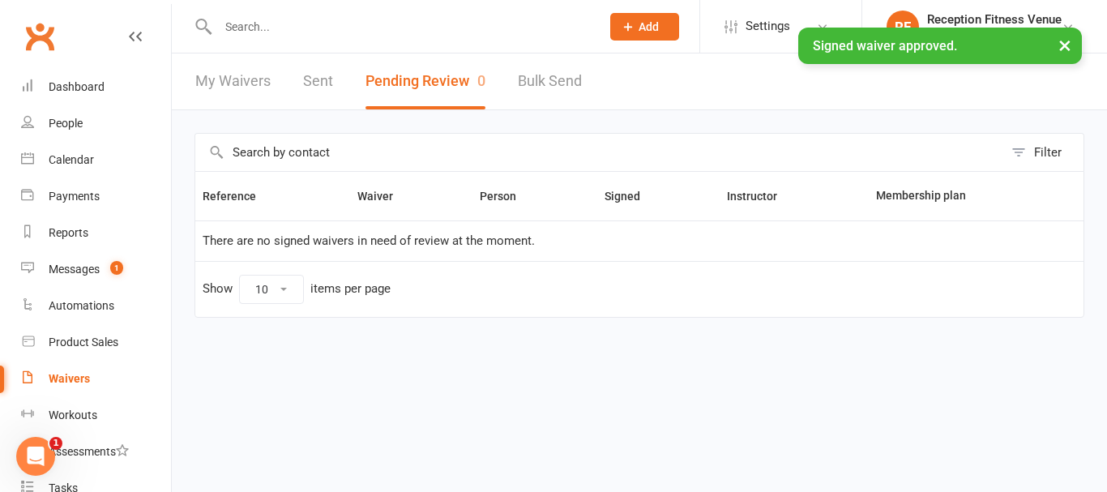
click at [315, 75] on link "Sent" at bounding box center [318, 82] width 30 height 56
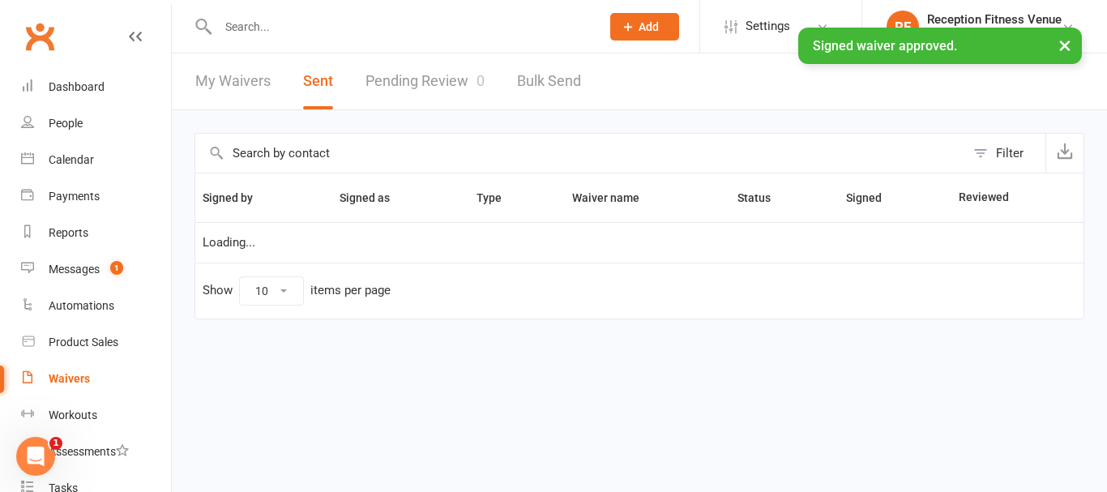
select select "100"
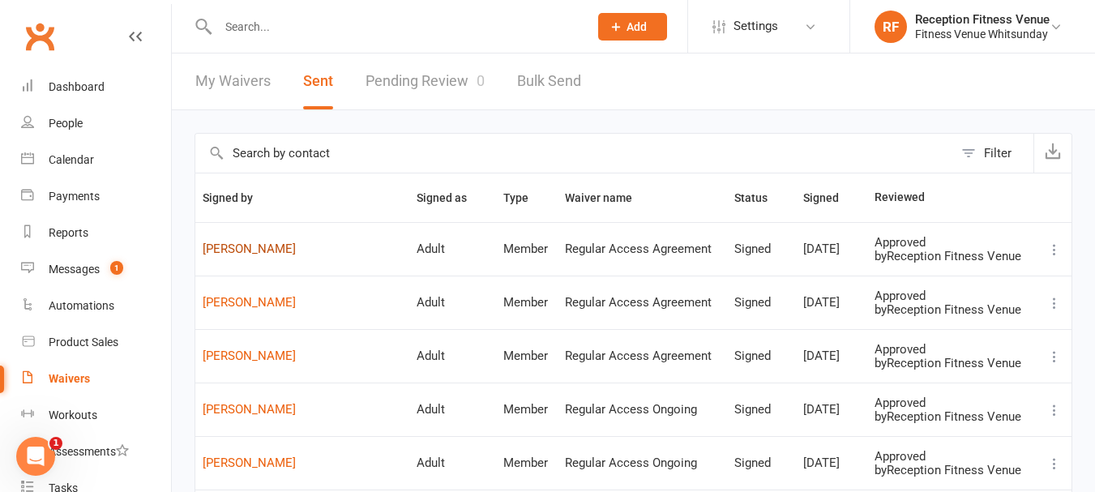
click at [271, 249] on link "Nathalie Paul" at bounding box center [302, 249] width 199 height 14
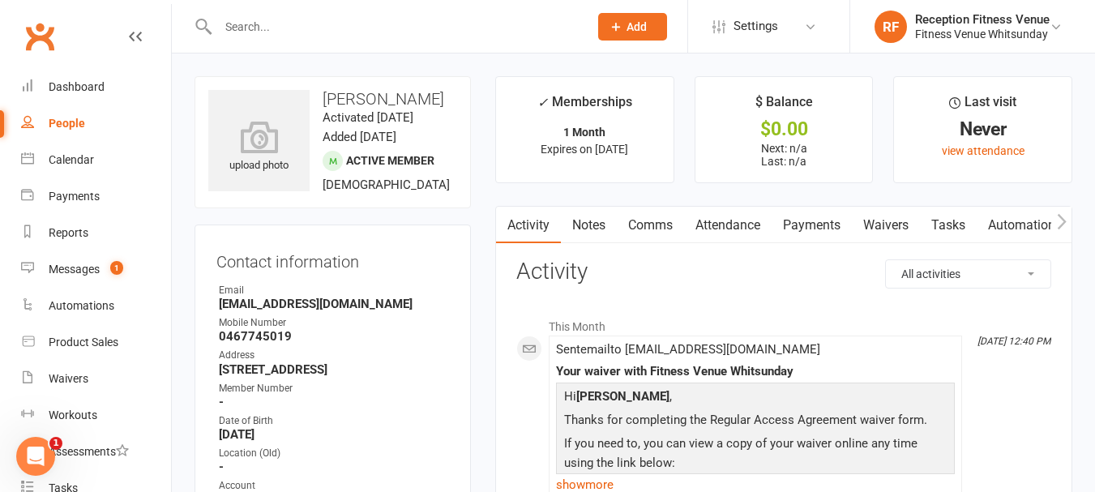
click at [1055, 218] on button "button" at bounding box center [1061, 225] width 20 height 36
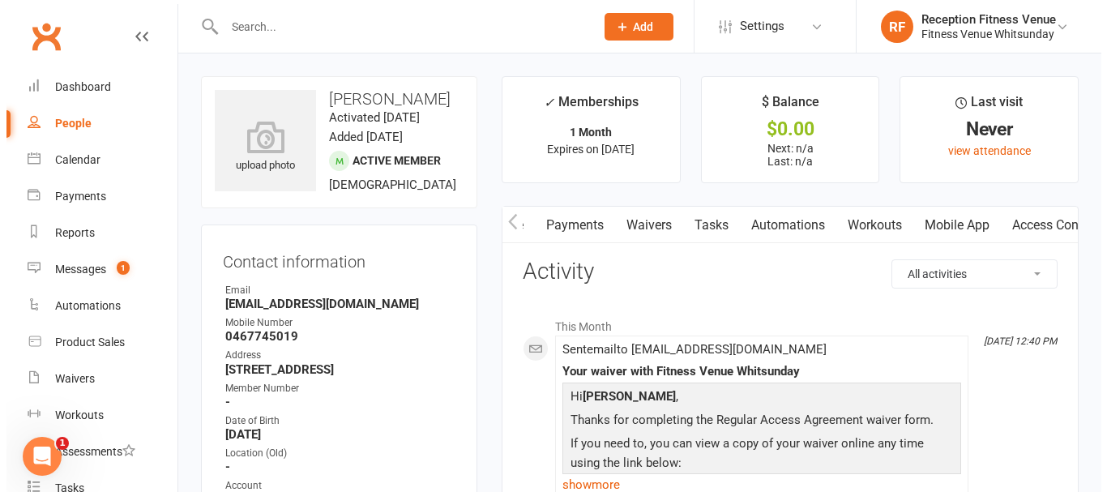
scroll to position [0, 379]
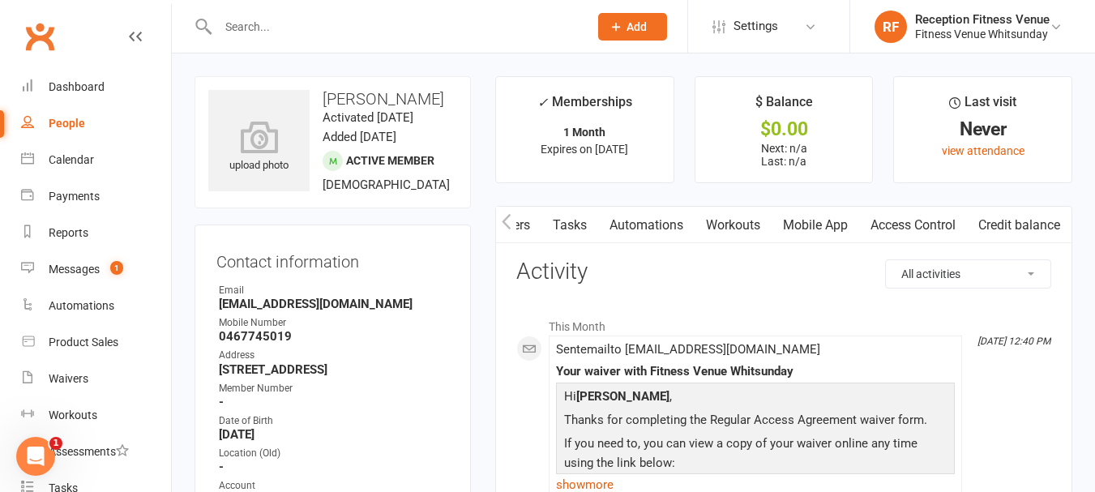
click at [926, 228] on link "Access Control" at bounding box center [913, 225] width 108 height 37
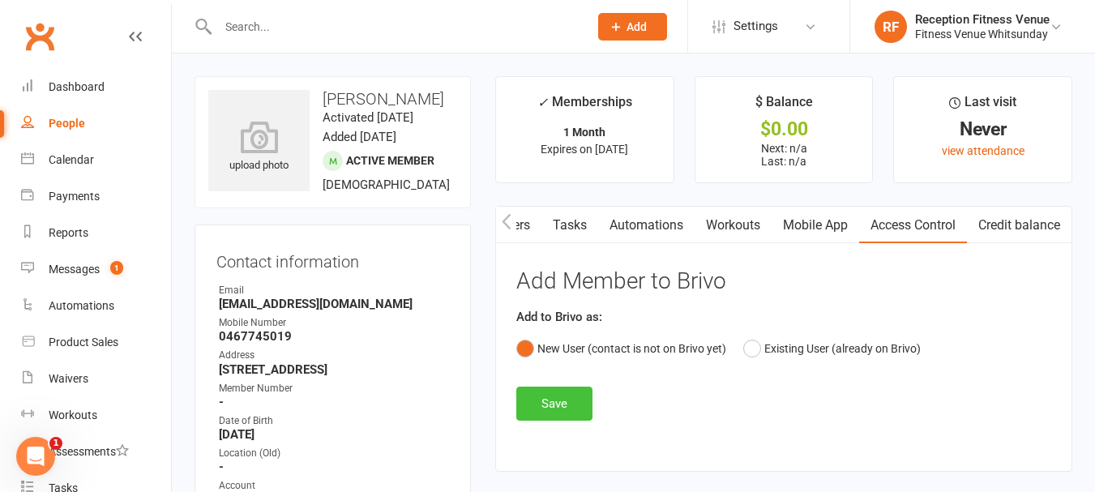
click at [554, 396] on button "Save" at bounding box center [554, 404] width 76 height 34
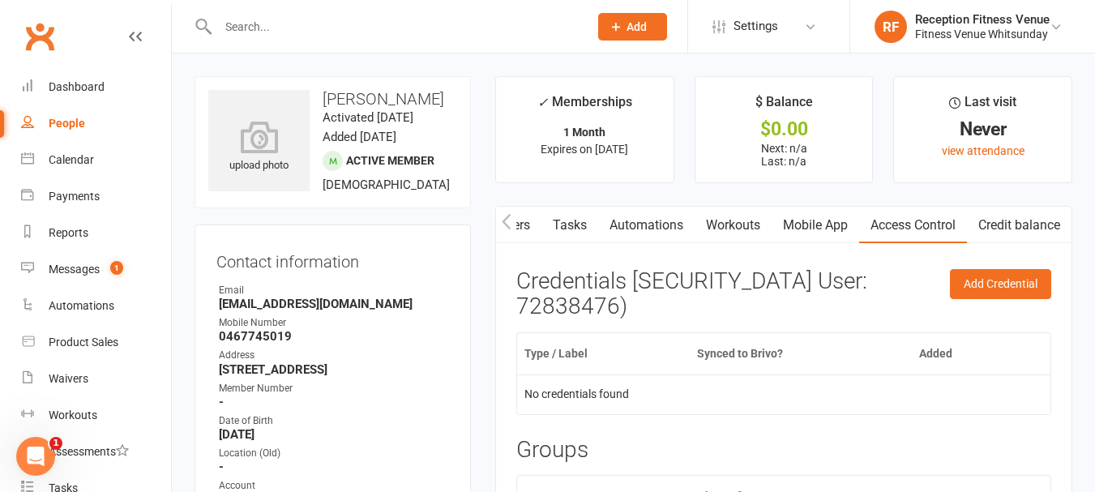
click at [836, 229] on link "Mobile App" at bounding box center [816, 225] width 88 height 37
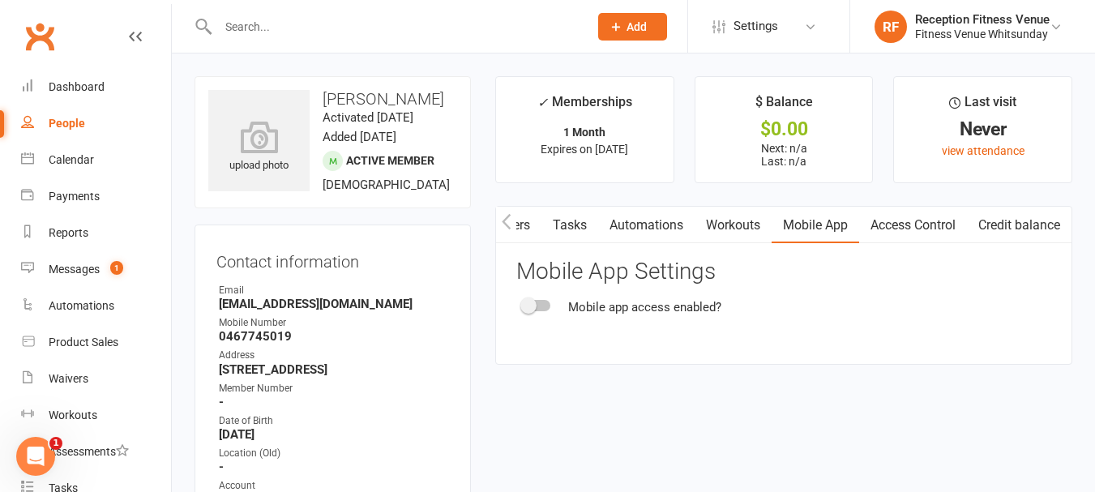
click at [538, 305] on div at bounding box center [537, 305] width 28 height 11
click at [523, 303] on input "checkbox" at bounding box center [523, 303] width 0 height 0
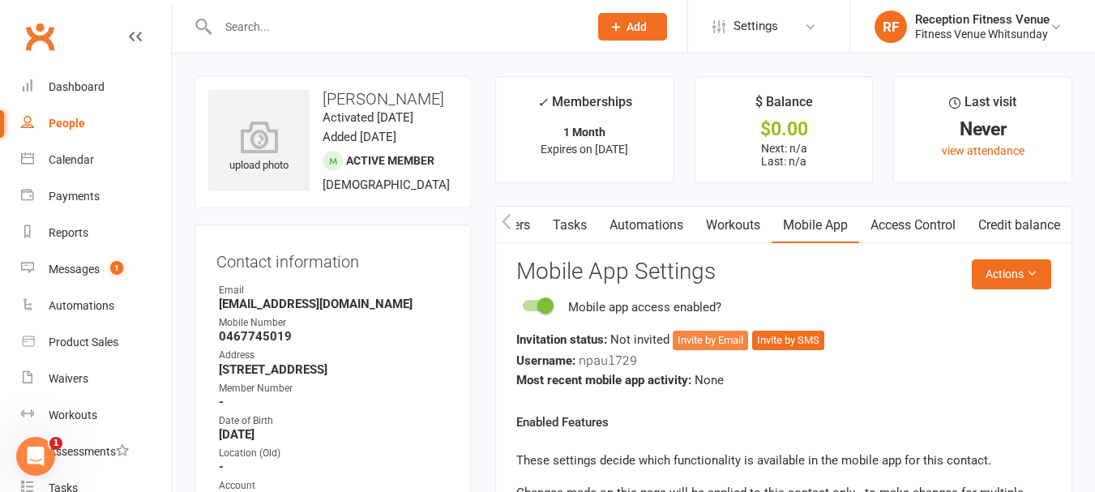
click at [711, 337] on button "Invite by Email" at bounding box center [710, 340] width 75 height 19
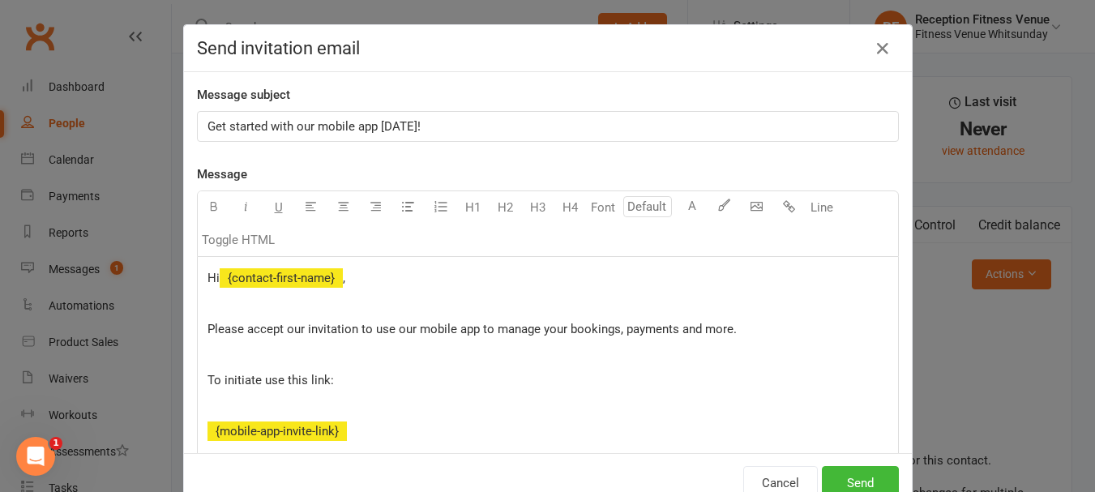
scroll to position [0, 370]
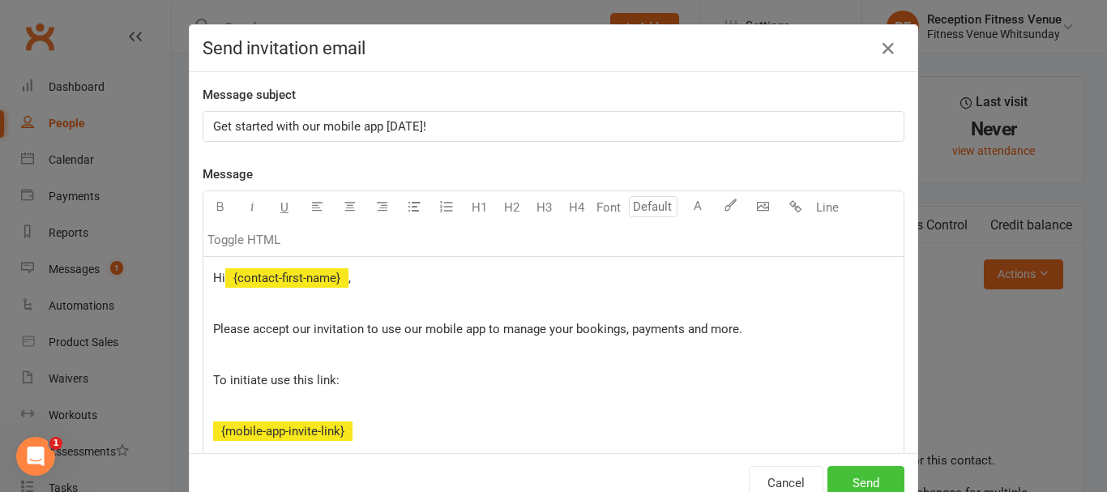
click at [880, 482] on button "Send" at bounding box center [866, 483] width 77 height 34
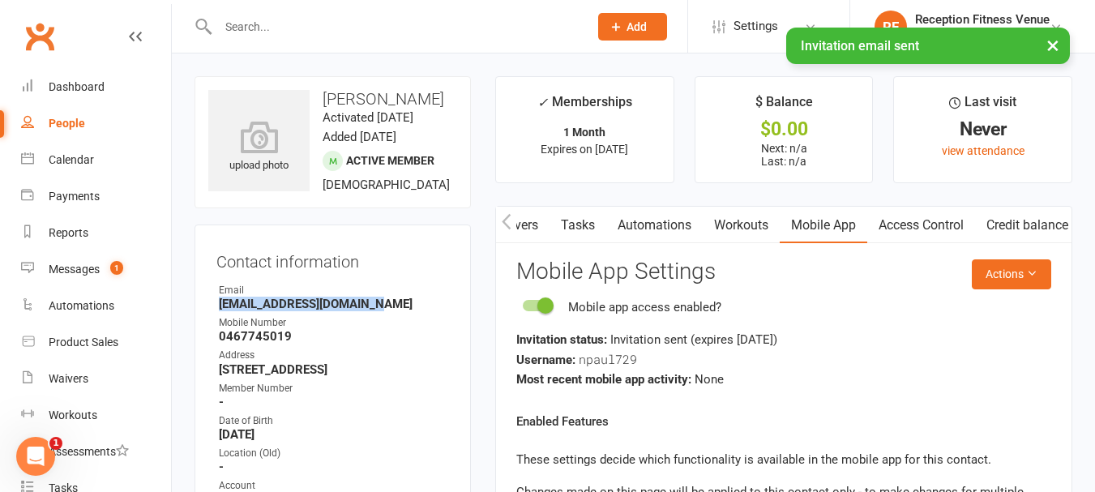
drag, startPoint x: 372, startPoint y: 319, endPoint x: 203, endPoint y: 323, distance: 169.5
click at [203, 323] on div "Contact information Owner Email Nathaliepaul80@gmail.com Mobile Number 04677450…" at bounding box center [333, 412] width 276 height 375
copy strong "Nathaliepaul80@gmail.com"
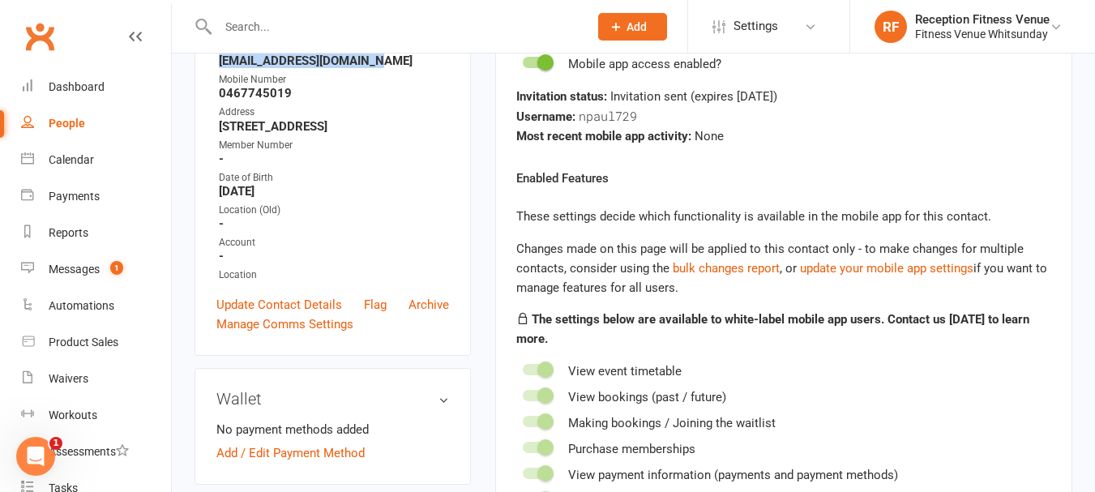
scroll to position [0, 0]
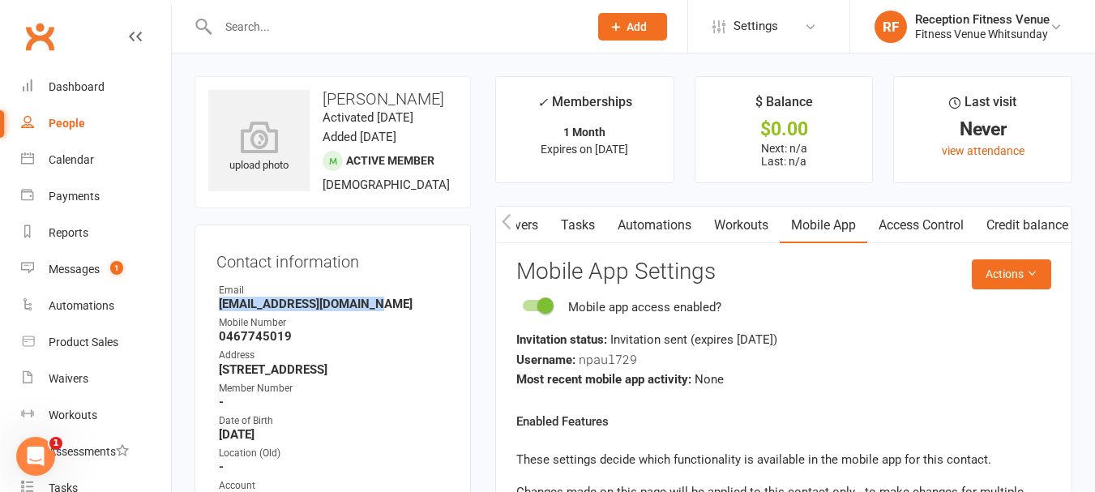
copy strong "Nathaliepaul80@gmail.com"
click at [500, 220] on button "button" at bounding box center [506, 225] width 20 height 36
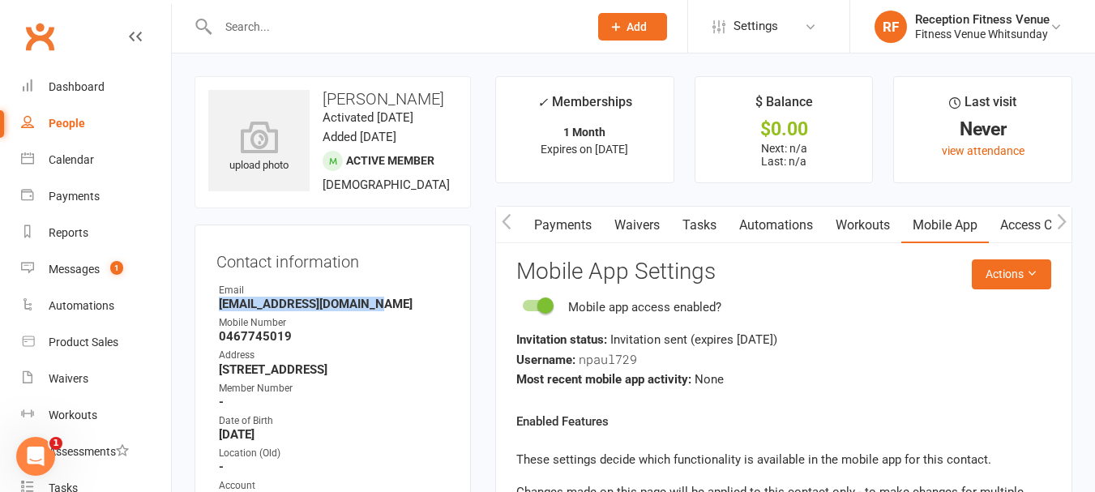
click at [500, 220] on button "button" at bounding box center [506, 225] width 20 height 36
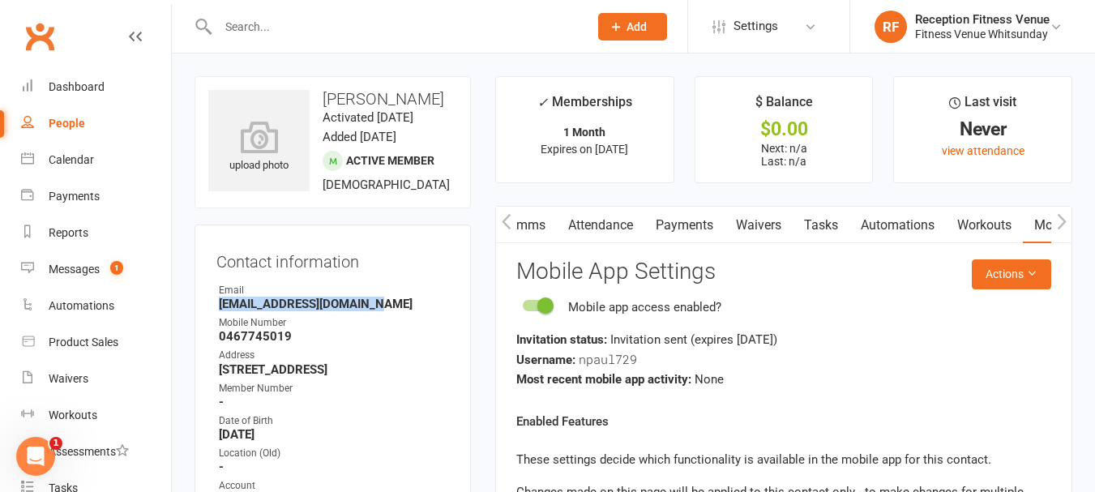
click at [677, 229] on link "Payments" at bounding box center [684, 225] width 80 height 37
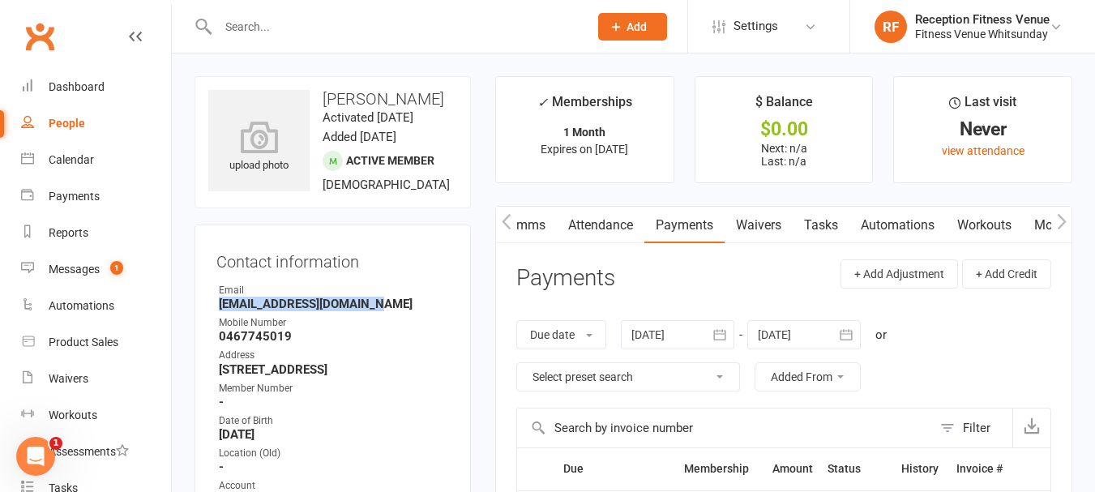
scroll to position [162, 0]
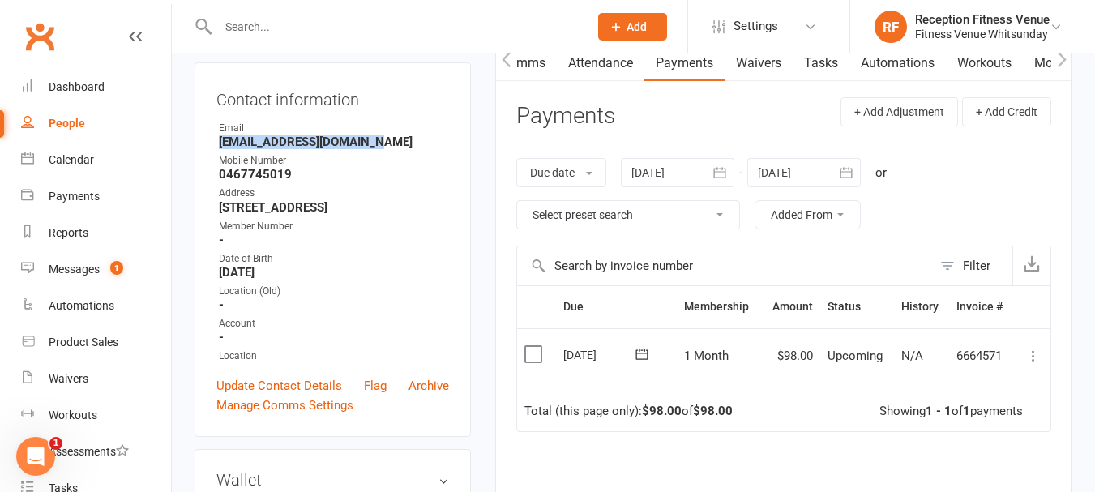
click at [534, 358] on label at bounding box center [535, 354] width 22 height 16
click at [534, 346] on input "checkbox" at bounding box center [529, 346] width 11 height 0
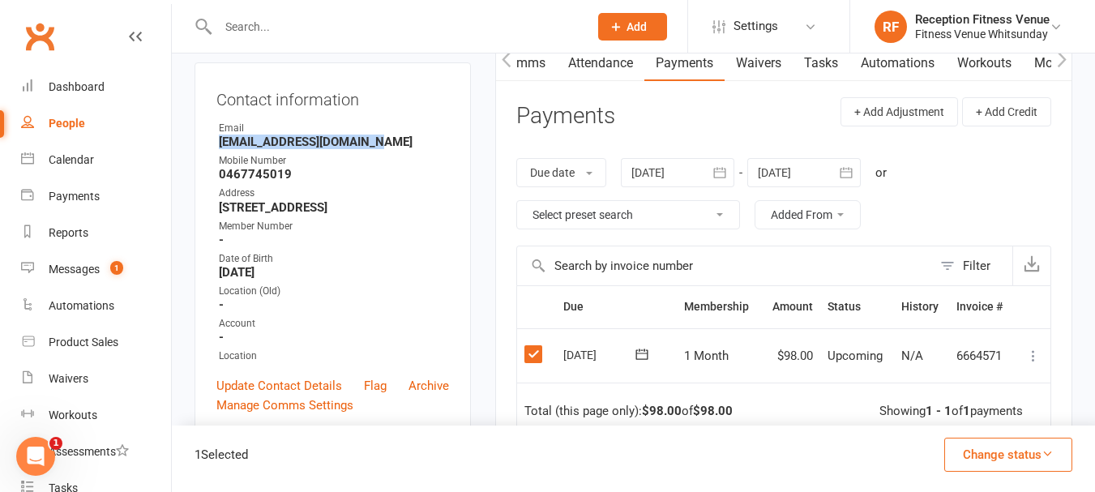
click at [1034, 353] on icon at bounding box center [1033, 356] width 16 height 16
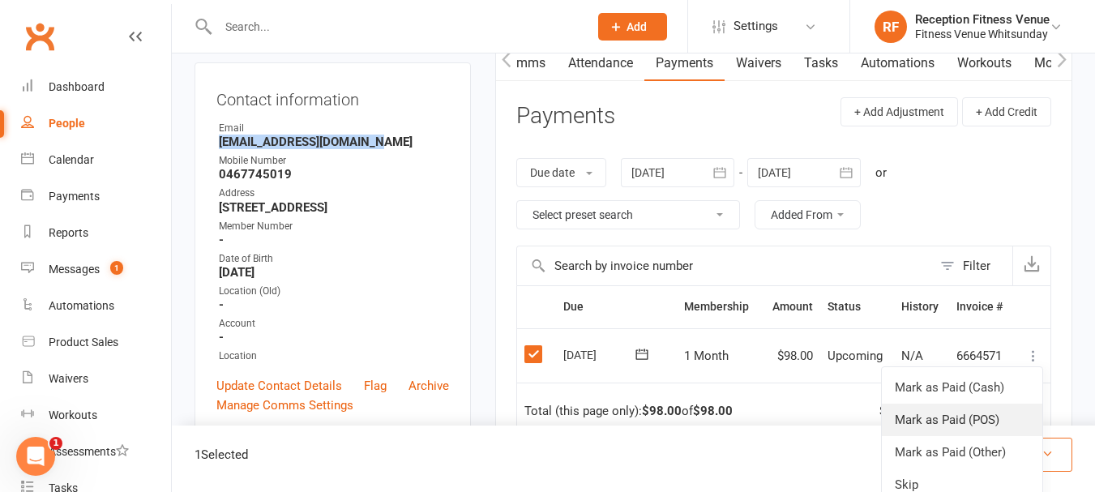
click at [967, 415] on link "Mark as Paid (POS)" at bounding box center [962, 420] width 161 height 32
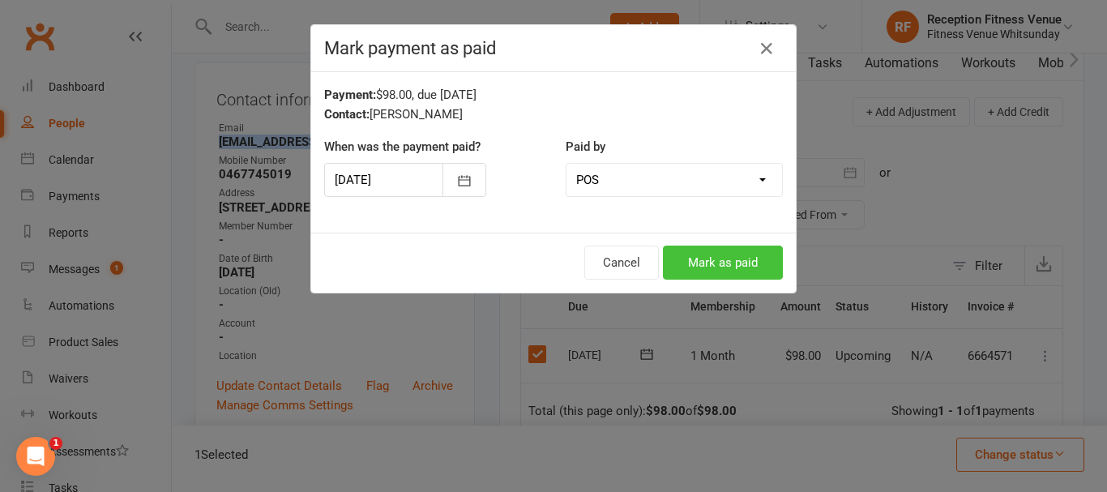
click at [671, 263] on button "Mark as paid" at bounding box center [723, 263] width 120 height 34
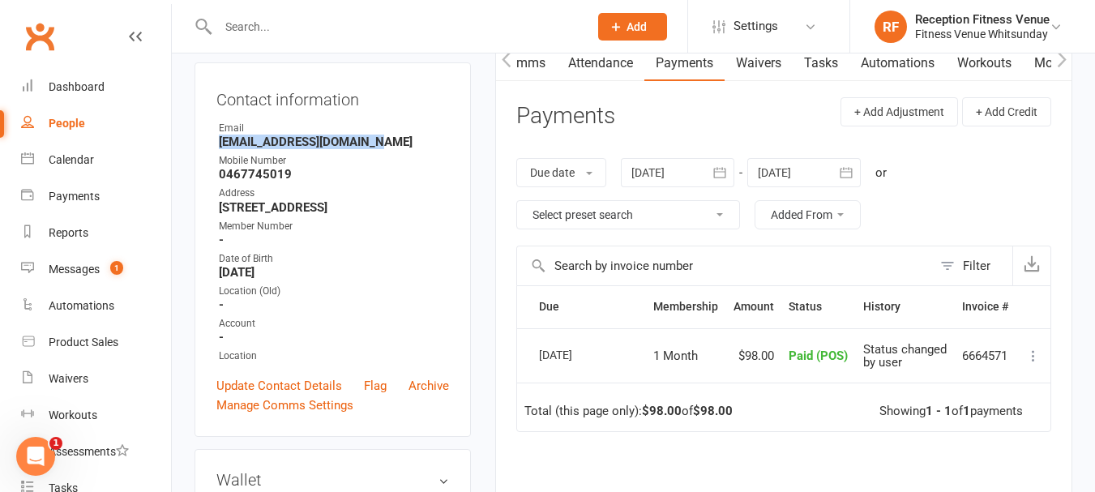
click at [376, 149] on strong "Nathaliepaul80@gmail.com" at bounding box center [334, 142] width 230 height 15
drag, startPoint x: 372, startPoint y: 162, endPoint x: 209, endPoint y: 167, distance: 163.0
click at [209, 167] on div "Contact information Owner Email Nathaliepaul80@gmail.com Mobile Number 04677450…" at bounding box center [333, 249] width 276 height 375
copy strong "Nathaliepaul80@gmail.com"
click at [71, 161] on div "Calendar" at bounding box center [71, 159] width 45 height 13
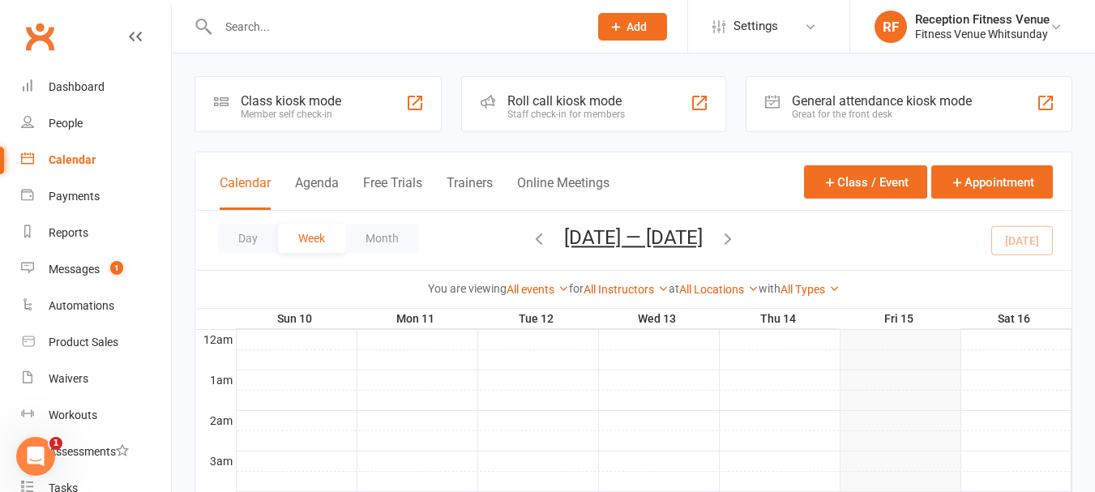
click at [934, 109] on div "Great for the front desk" at bounding box center [882, 114] width 180 height 11
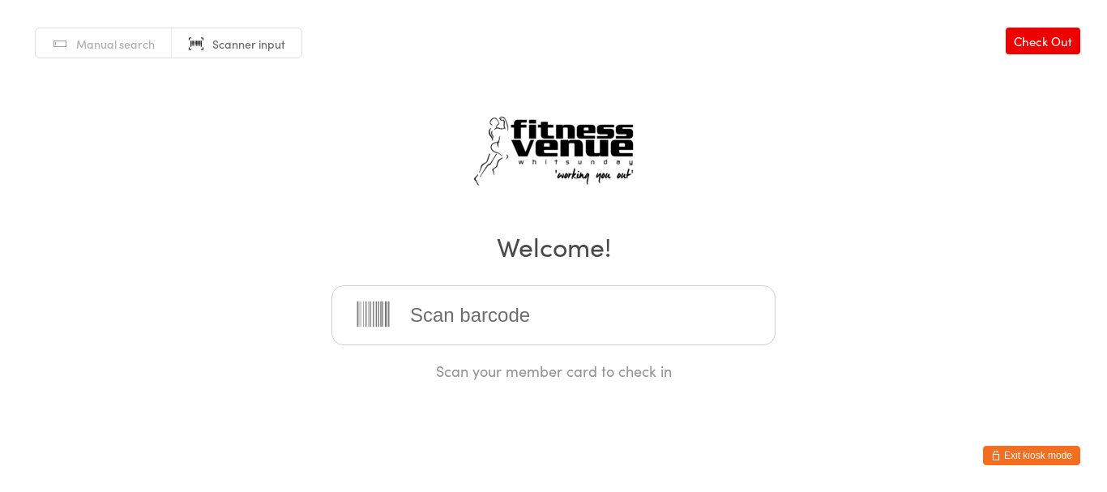
click at [1048, 458] on button "Exit kiosk mode" at bounding box center [1031, 455] width 97 height 19
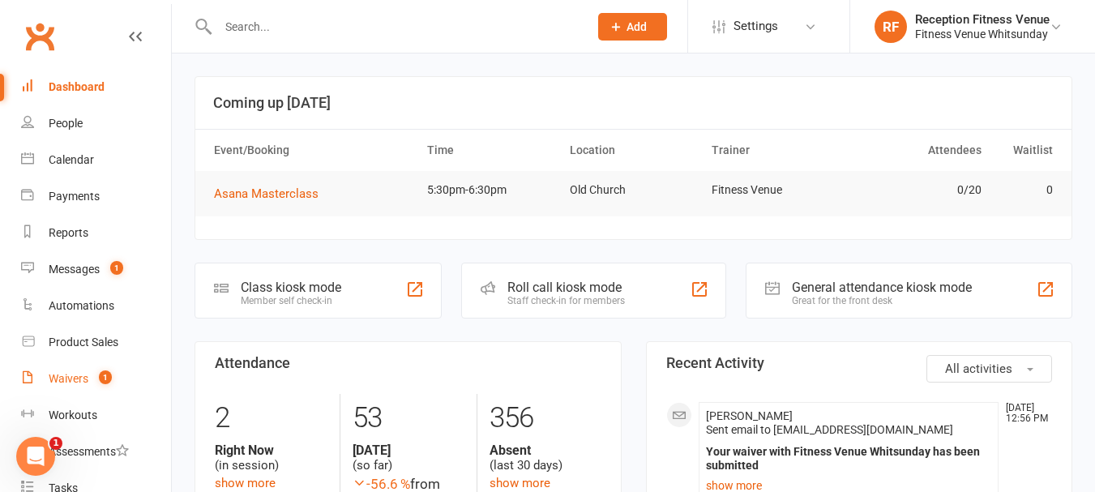
click at [101, 367] on link "Waivers 1" at bounding box center [96, 379] width 150 height 36
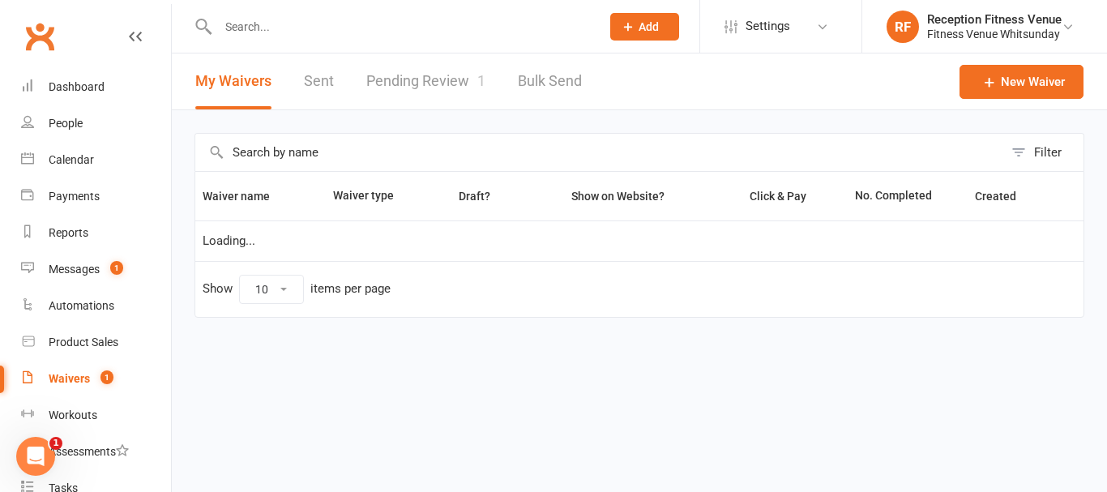
select select "50"
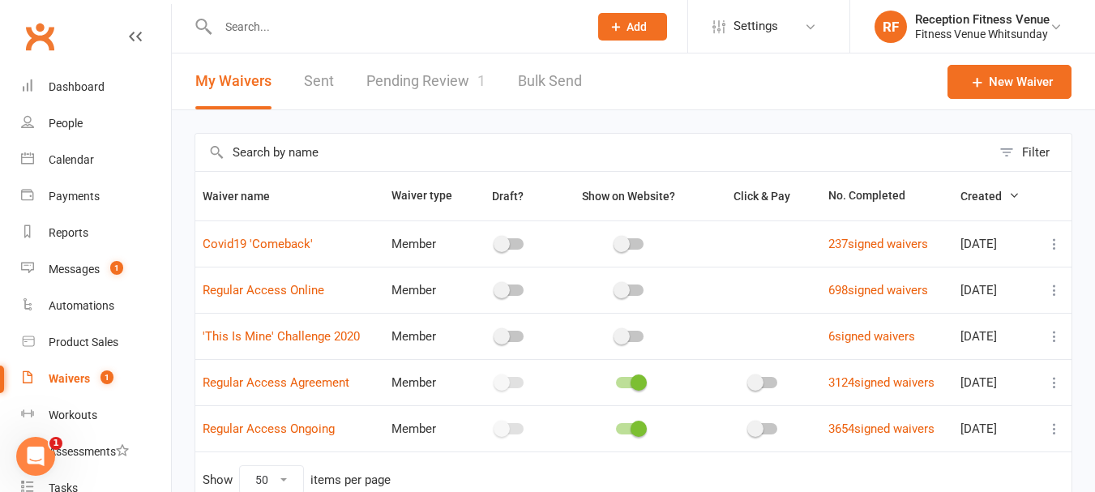
click at [446, 72] on link "Pending Review 1" at bounding box center [425, 82] width 119 height 56
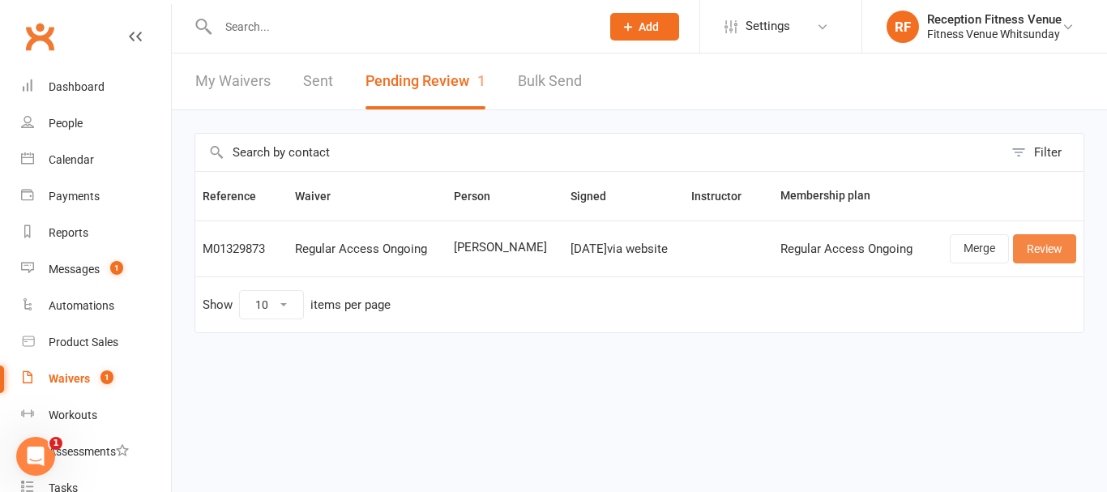
click at [1062, 244] on link "Review" at bounding box center [1044, 248] width 63 height 29
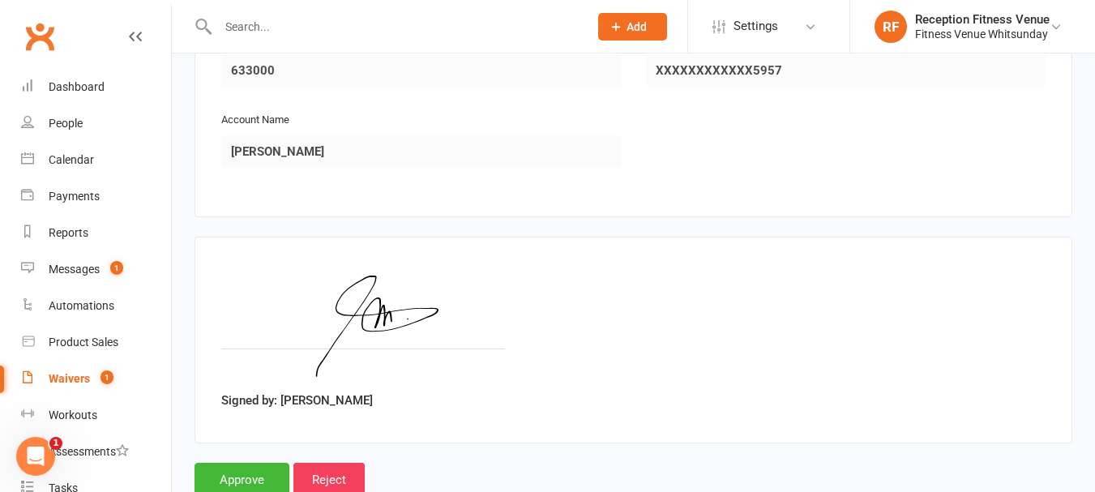
scroll to position [2402, 0]
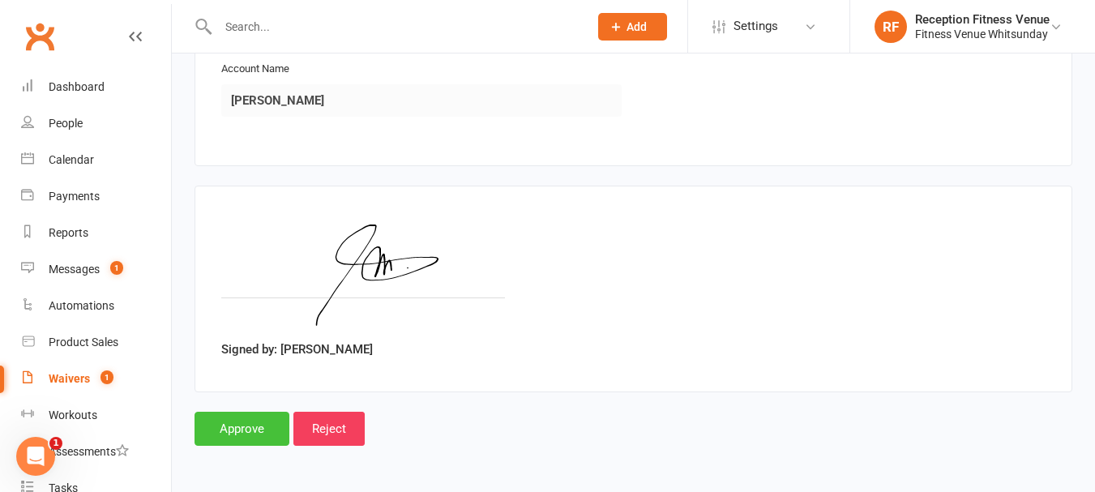
click at [251, 420] on input "Approve" at bounding box center [242, 429] width 95 height 34
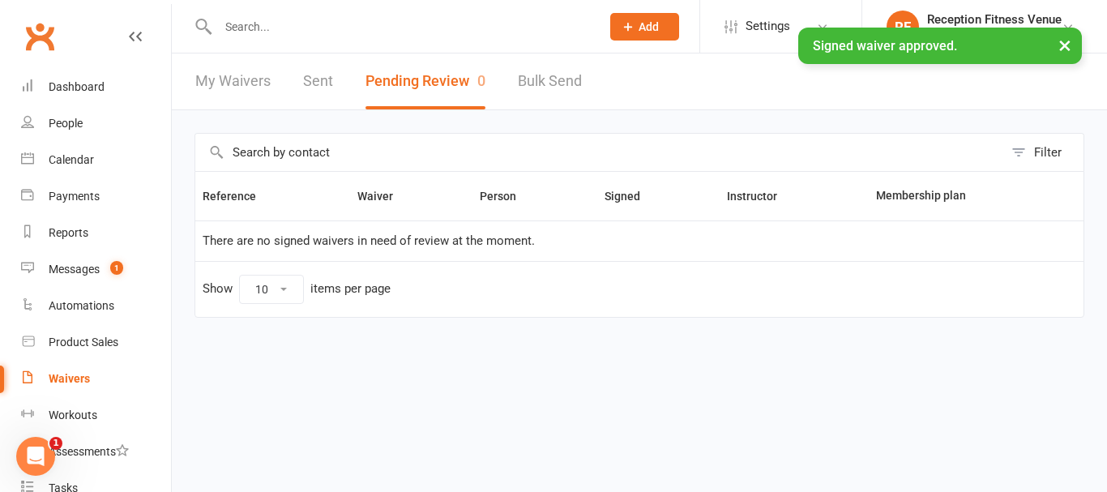
click at [309, 78] on link "Sent" at bounding box center [318, 82] width 30 height 56
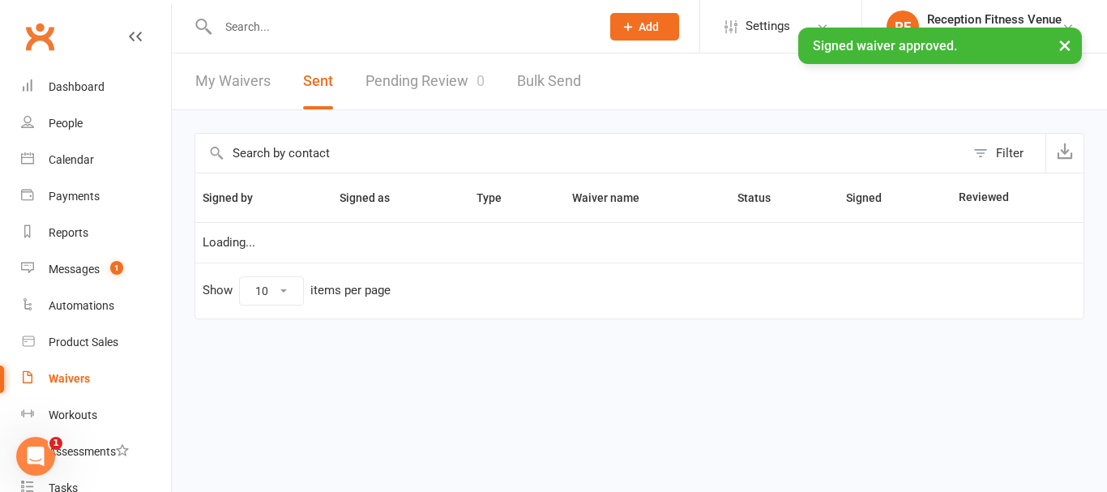
select select "100"
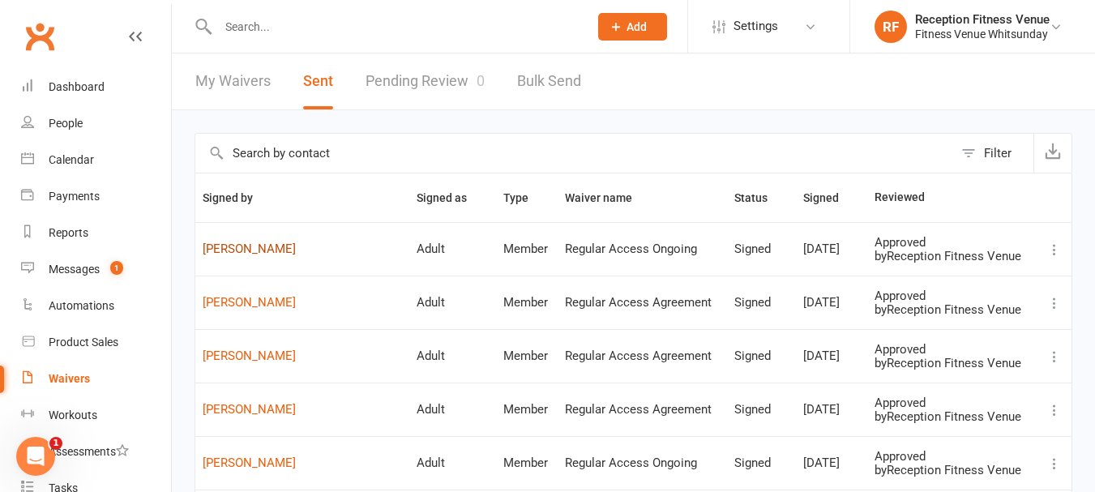
click at [232, 242] on link "Joan Lim" at bounding box center [302, 249] width 199 height 14
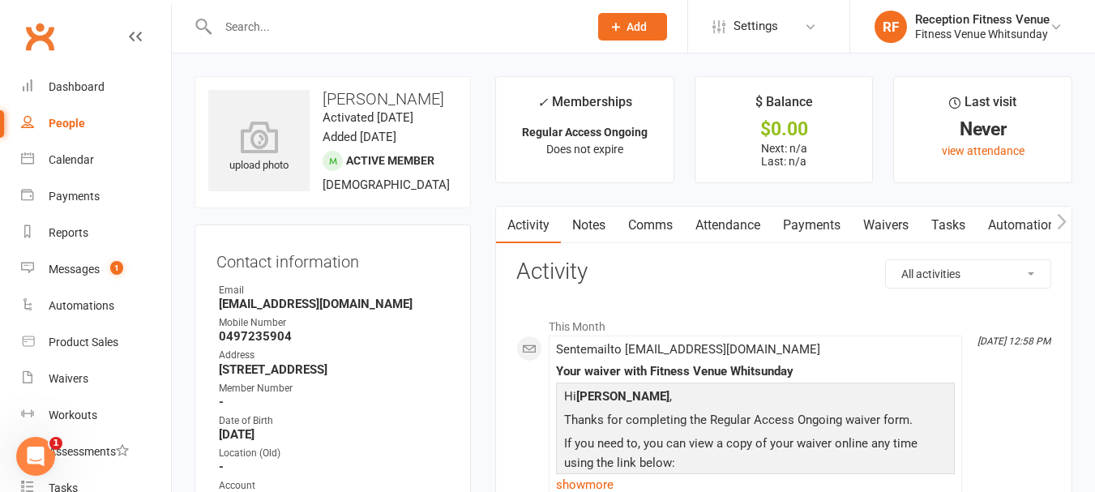
drag, startPoint x: 413, startPoint y: 323, endPoint x: 218, endPoint y: 322, distance: 195.4
click at [218, 311] on li "Email joankristel_anorlim@yahoo.com.ph" at bounding box center [332, 297] width 233 height 28
copy strong "joankristel_anorlim@yahoo.com.ph"
click at [1064, 220] on icon "button" at bounding box center [1061, 221] width 9 height 15
click at [1062, 220] on icon "button" at bounding box center [1061, 221] width 9 height 15
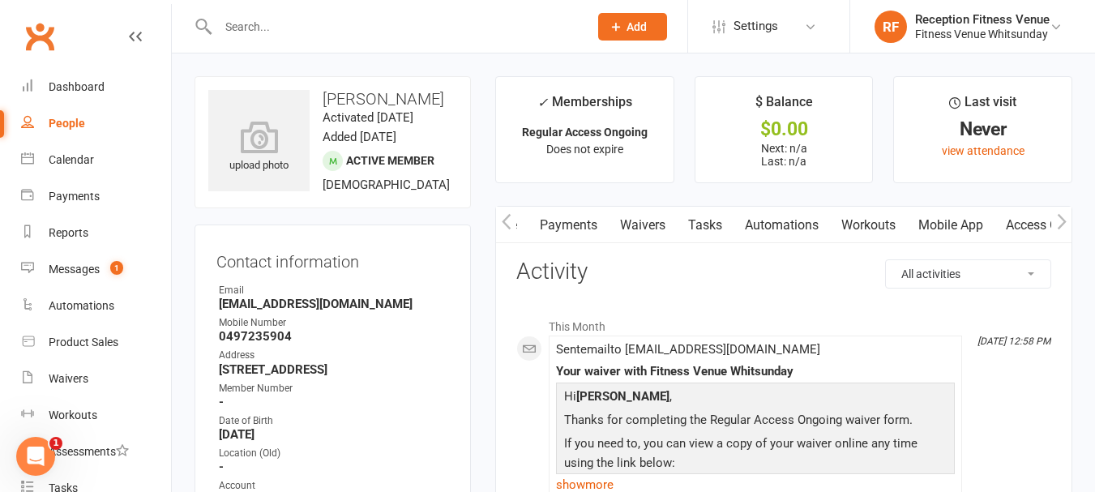
click at [1054, 214] on button "button" at bounding box center [1061, 225] width 20 height 36
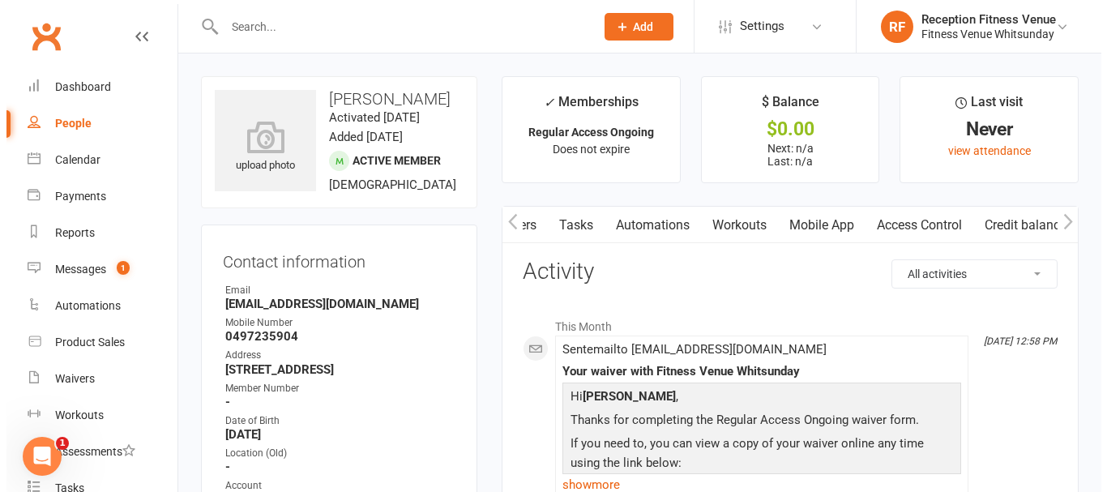
scroll to position [0, 379]
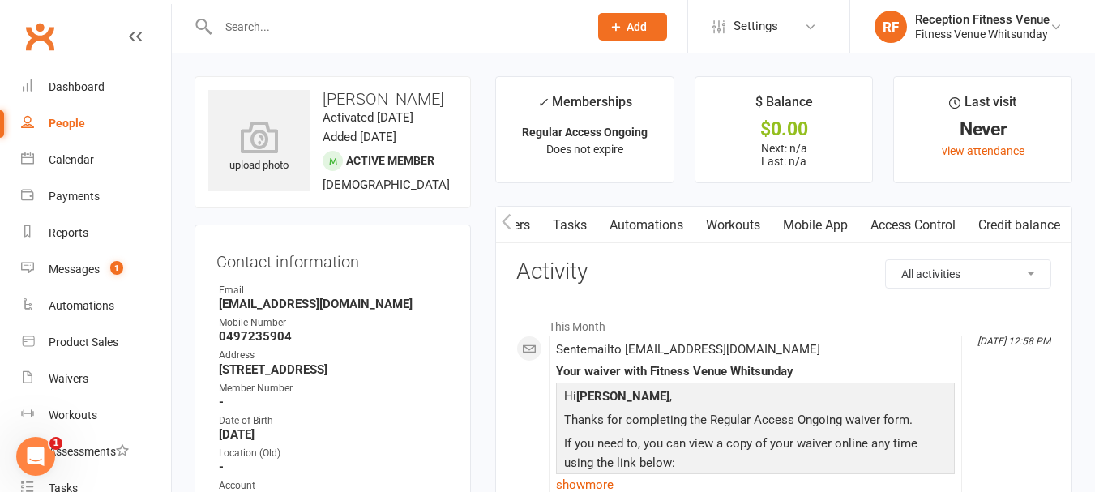
click at [906, 227] on link "Access Control" at bounding box center [913, 225] width 108 height 37
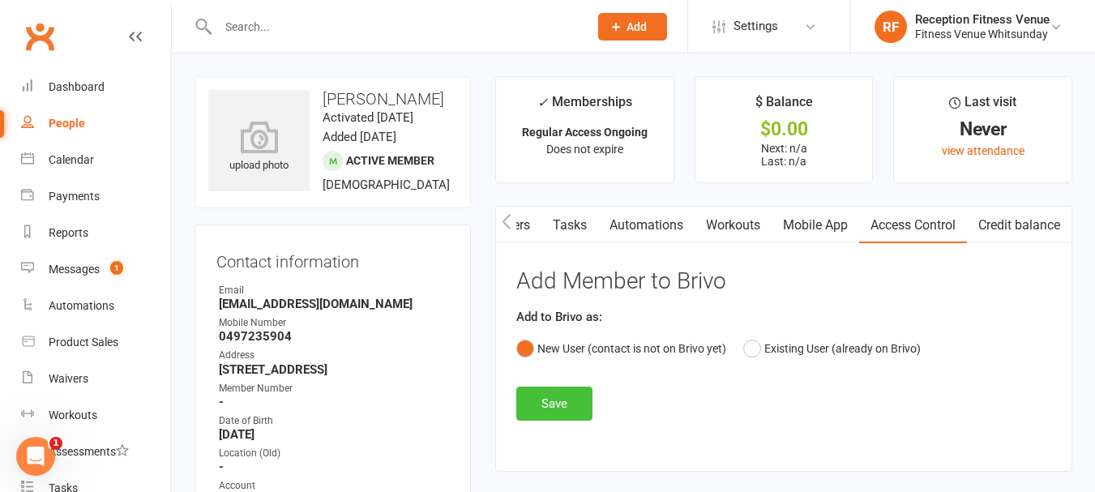
click at [560, 401] on button "Save" at bounding box center [554, 404] width 76 height 34
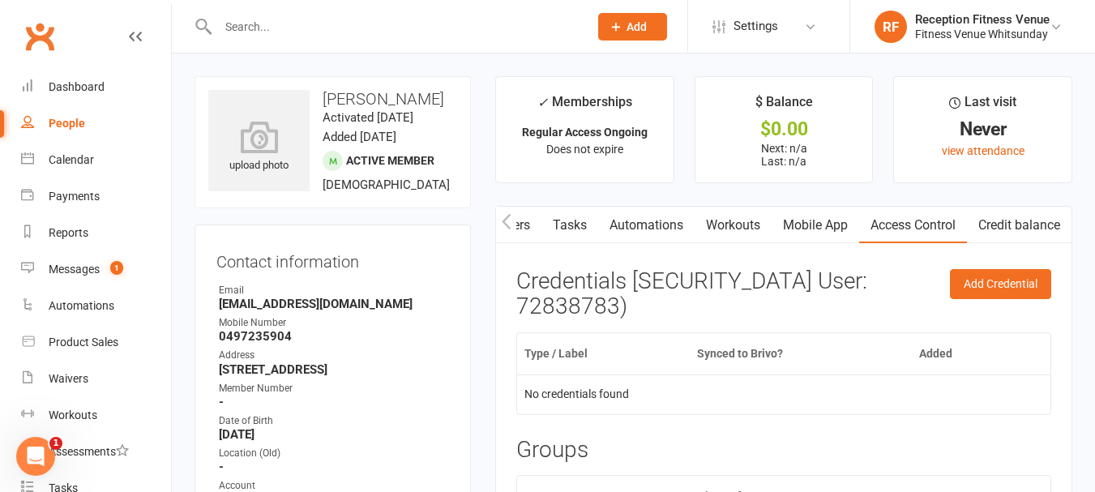
click at [816, 229] on link "Mobile App" at bounding box center [816, 225] width 88 height 37
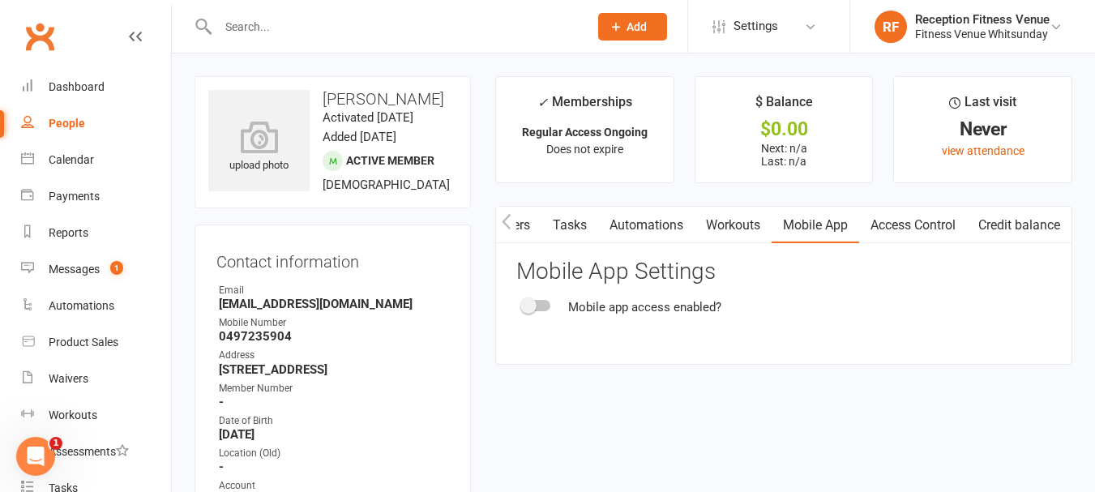
click at [546, 305] on div at bounding box center [537, 305] width 28 height 11
click at [523, 303] on input "checkbox" at bounding box center [523, 303] width 0 height 0
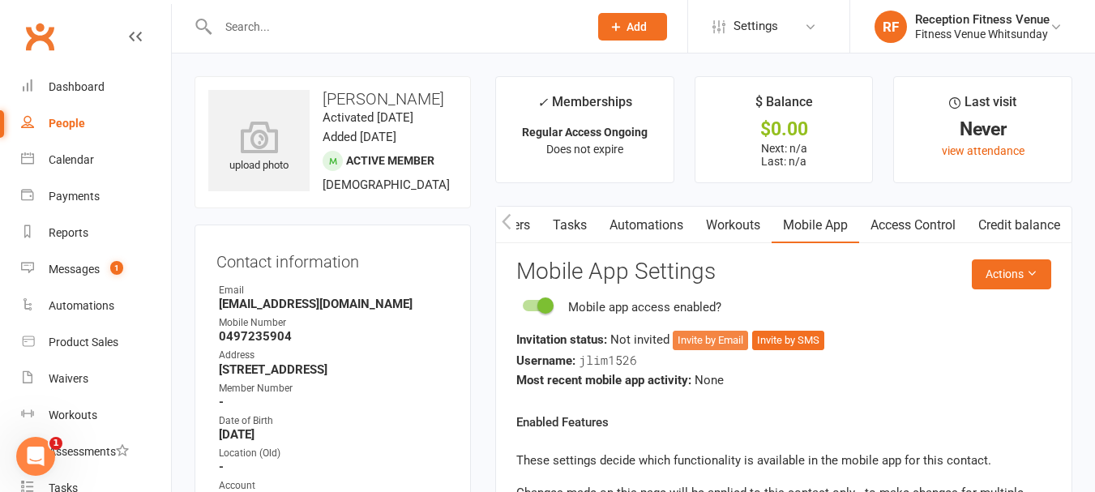
click at [713, 341] on button "Invite by Email" at bounding box center [710, 340] width 75 height 19
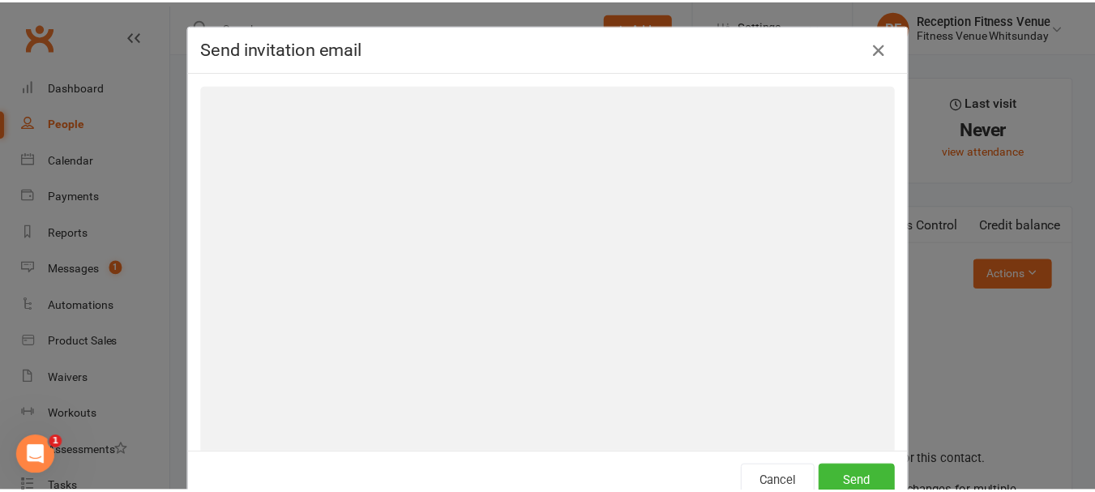
scroll to position [0, 370]
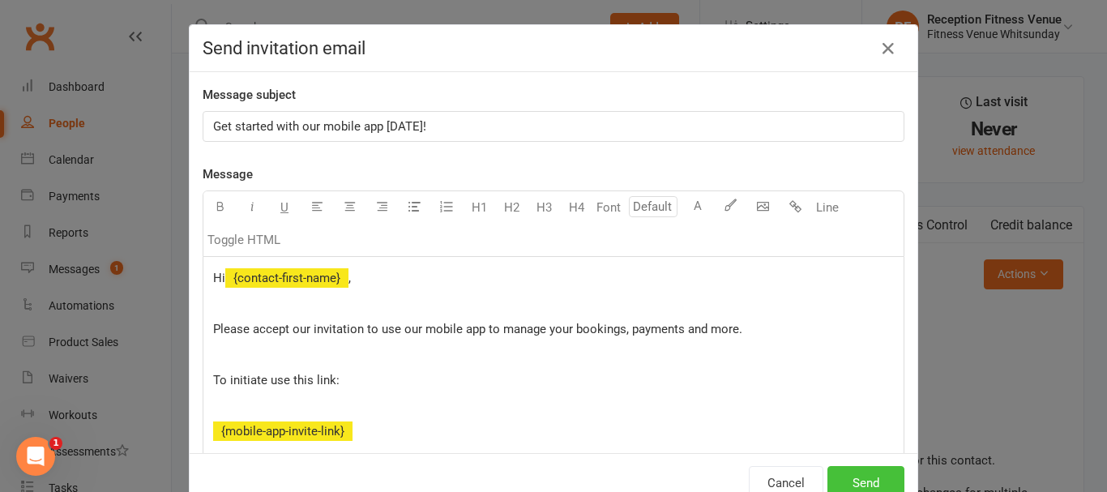
click at [839, 473] on button "Send" at bounding box center [866, 483] width 77 height 34
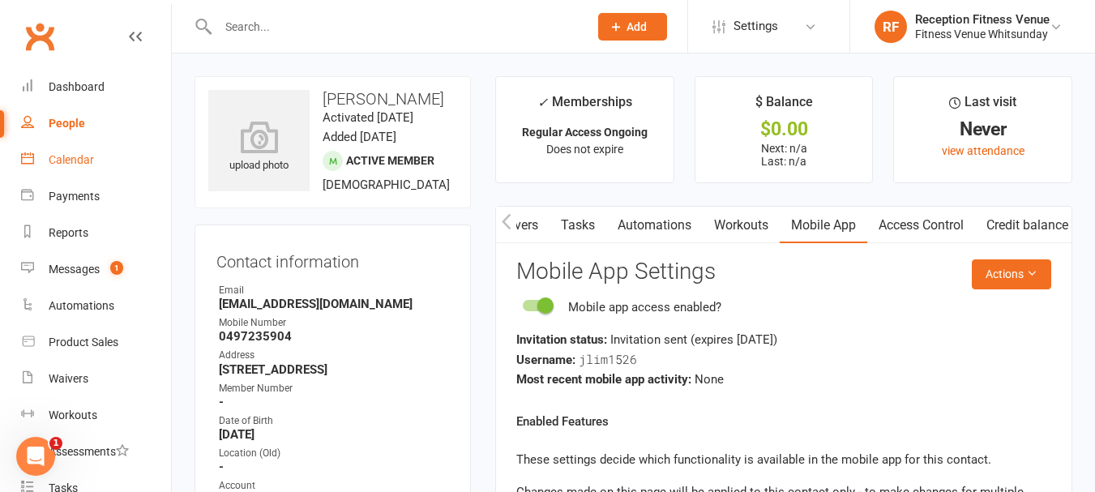
click at [73, 154] on div "Calendar" at bounding box center [71, 159] width 45 height 13
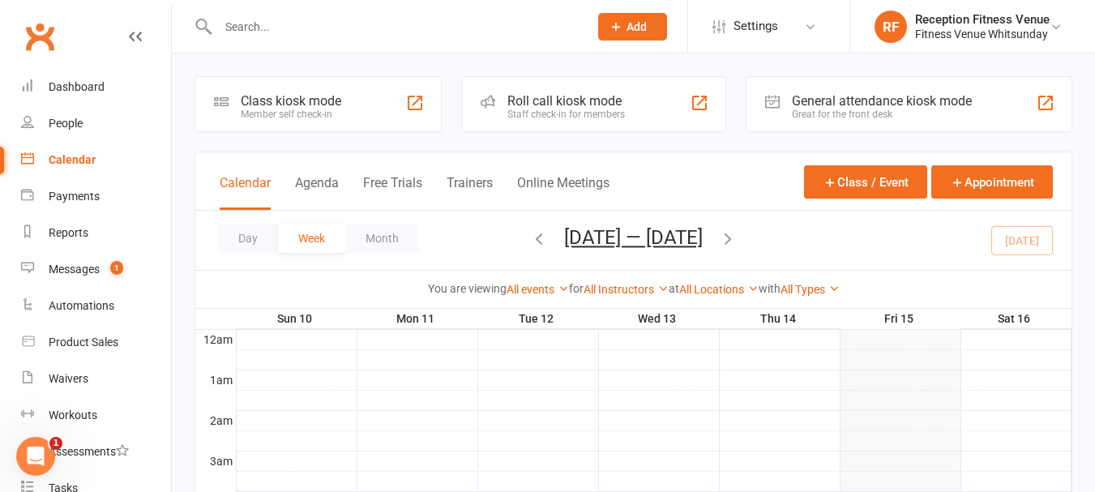
drag, startPoint x: 897, startPoint y: 103, endPoint x: 878, endPoint y: 105, distance: 19.6
click at [897, 103] on div "General attendance kiosk mode" at bounding box center [882, 100] width 180 height 15
